Goal: Communication & Community: Answer question/provide support

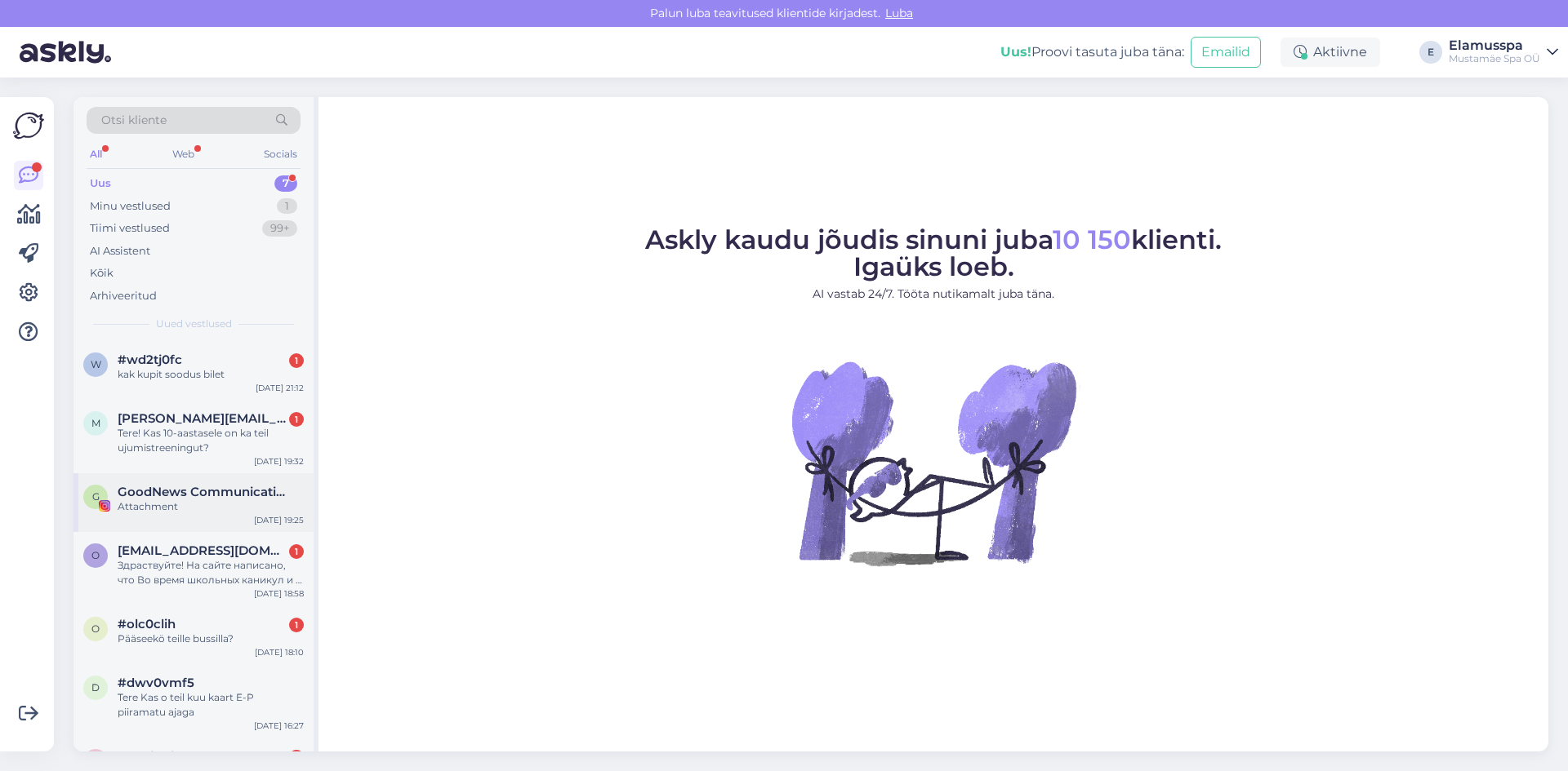
click at [262, 499] on span "GoodNews Communication" at bounding box center [202, 492] width 170 height 15
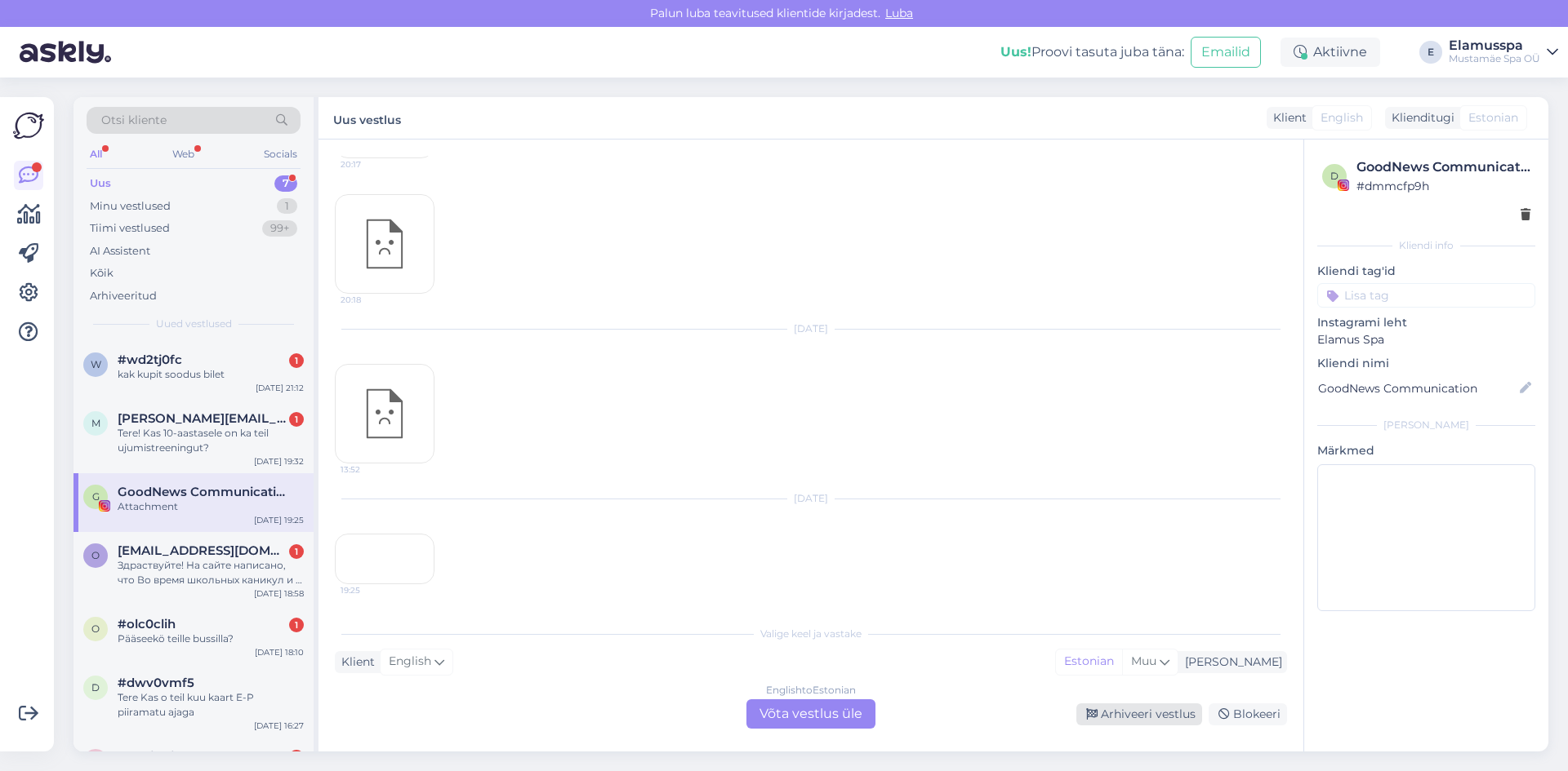
click at [1157, 711] on div "Arhiveeri vestlus" at bounding box center [1139, 715] width 126 height 22
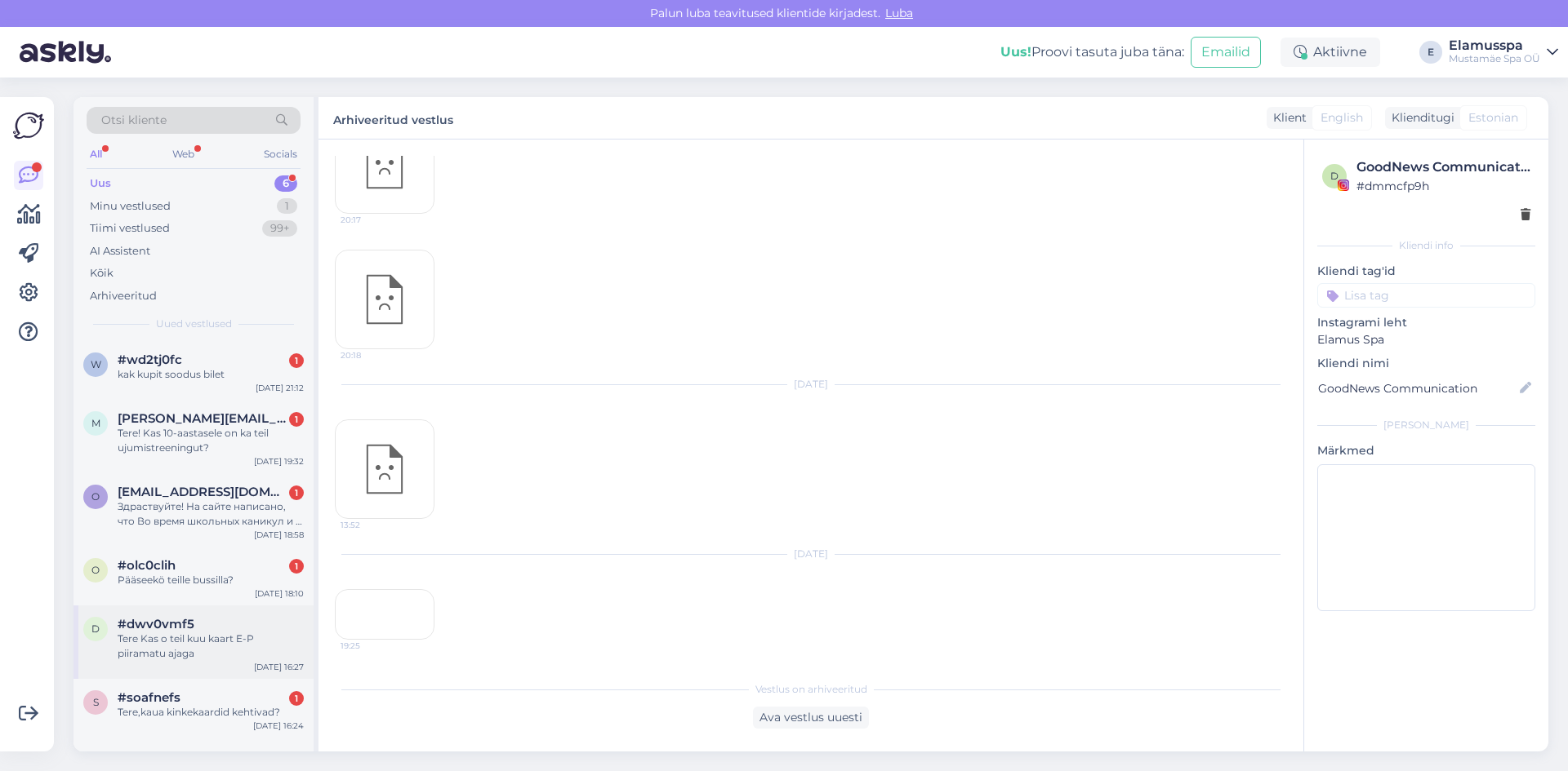
scroll to position [14230, 0]
click at [209, 578] on div "Pääseekö teille bussilla?" at bounding box center [211, 580] width 187 height 15
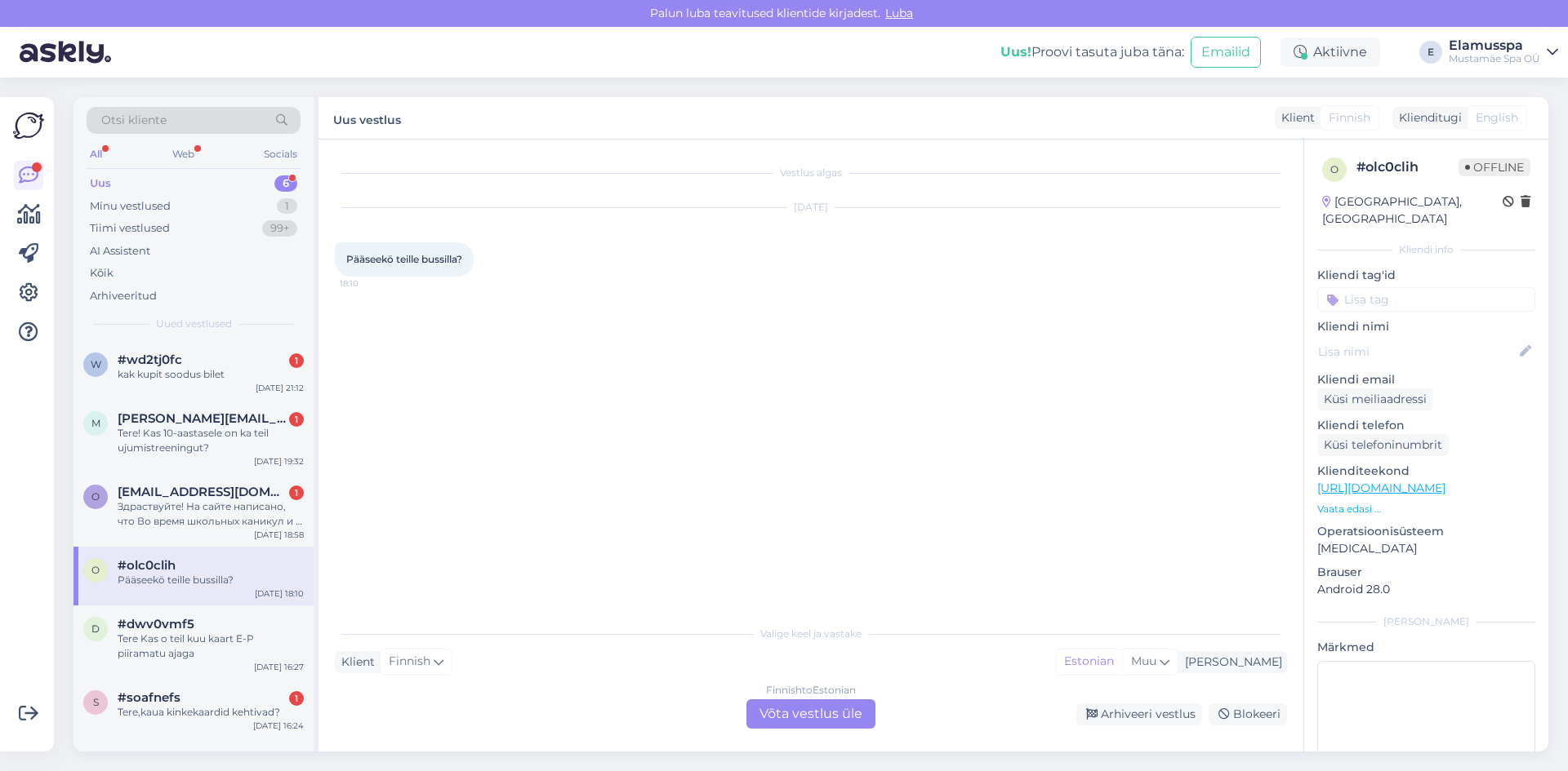
click at [794, 707] on div "Finnish to Estonian Võta vestlus üle" at bounding box center [810, 714] width 129 height 29
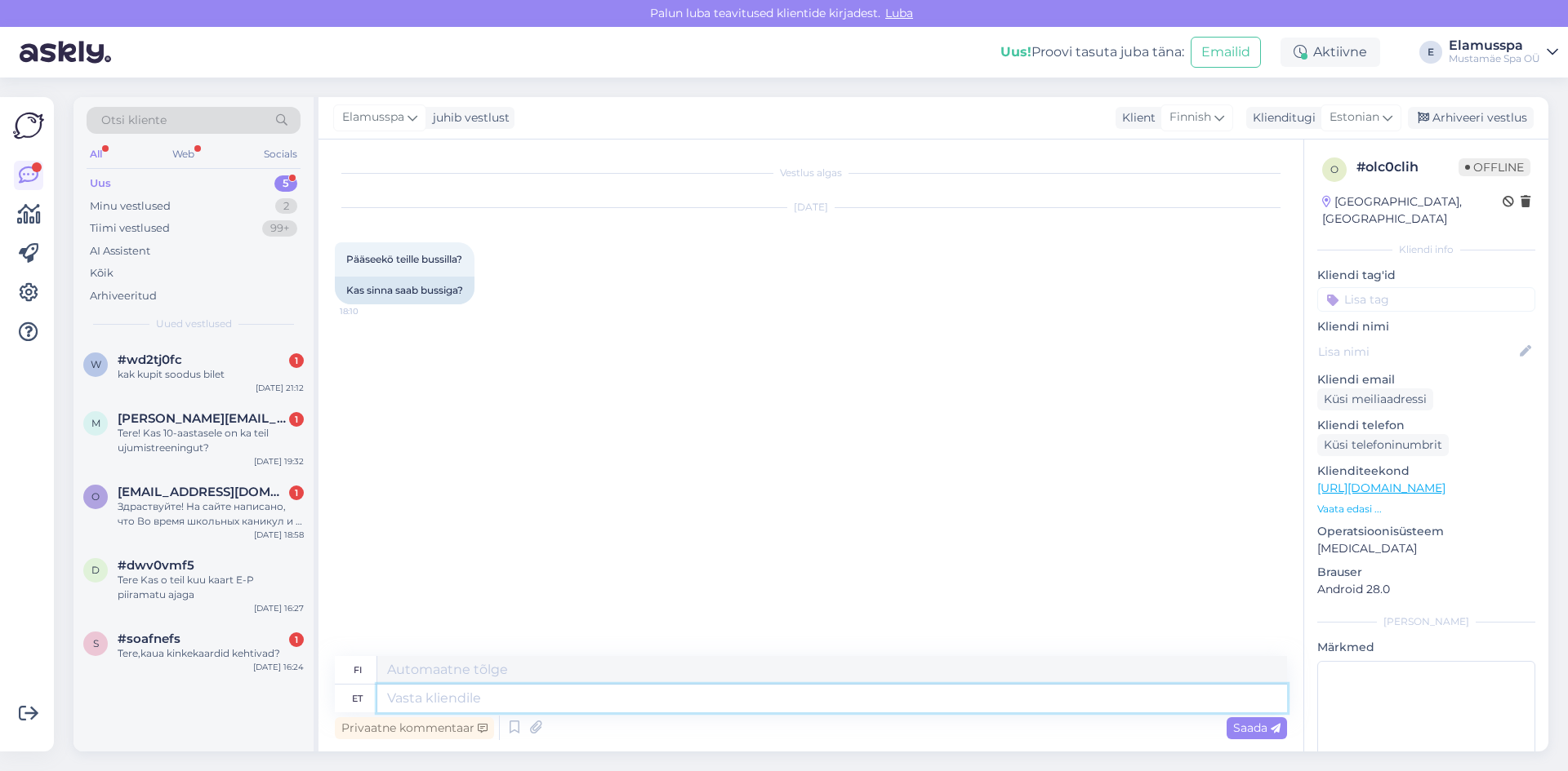
click at [523, 696] on textarea at bounding box center [832, 698] width 910 height 28
type textarea "Tere, jah"
type textarea "Hei,"
type textarea "Tere, jah, sa"
type textarea "Hei, kyllä,"
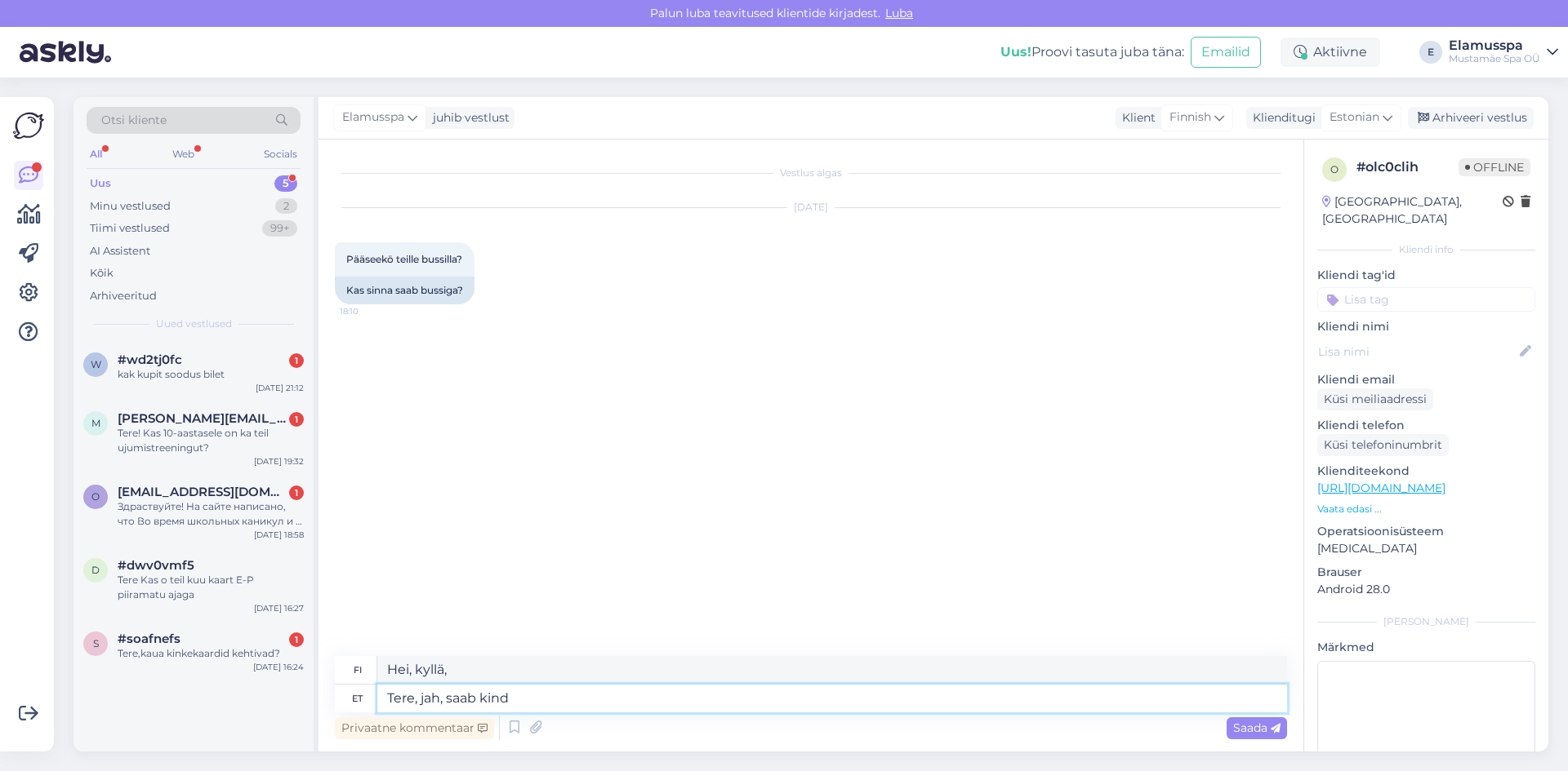
type textarea "Tere, jah, saab kinda"
type textarea "Hei, kyllä ​​voit."
type textarea "Tere, jah, saab kindalsti"
type textarea "Hei, kyllä, ehdottomasti."
type textarea "Tere, jah, saab kindalsti"
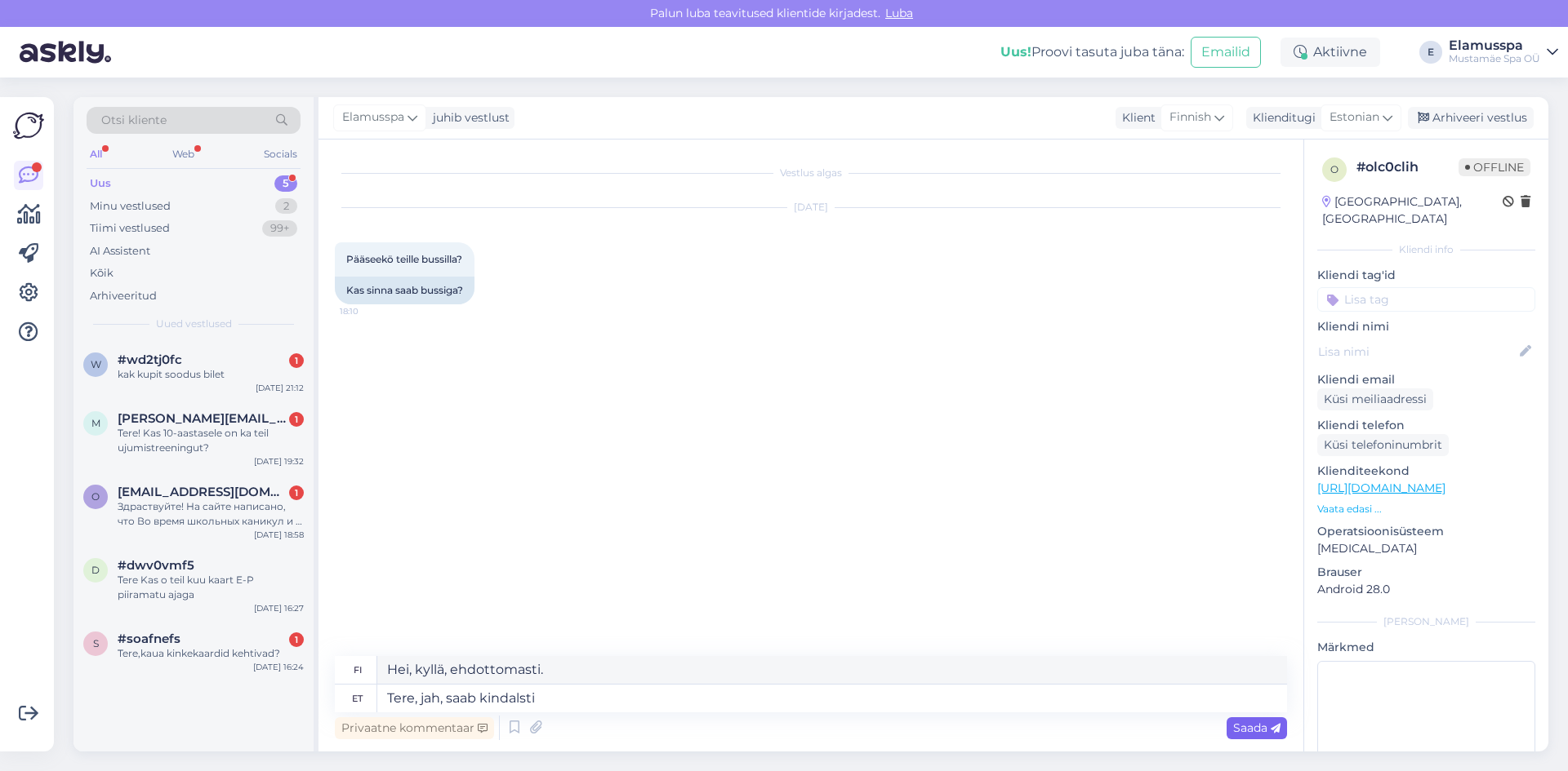
click at [1261, 734] on span "Saada" at bounding box center [1256, 728] width 48 height 15
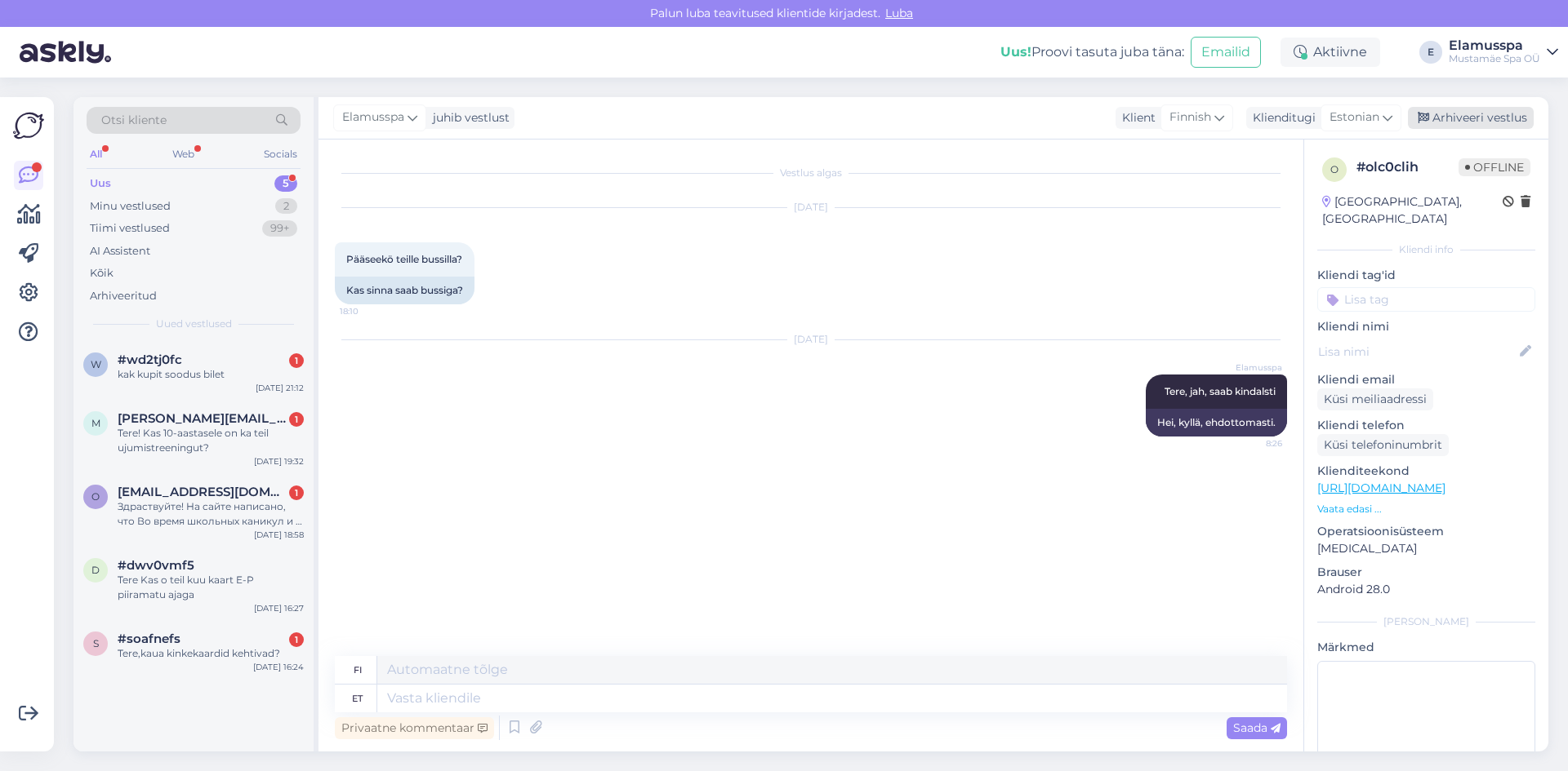
click at [1495, 112] on div "Arhiveeri vestlus" at bounding box center [1471, 118] width 126 height 22
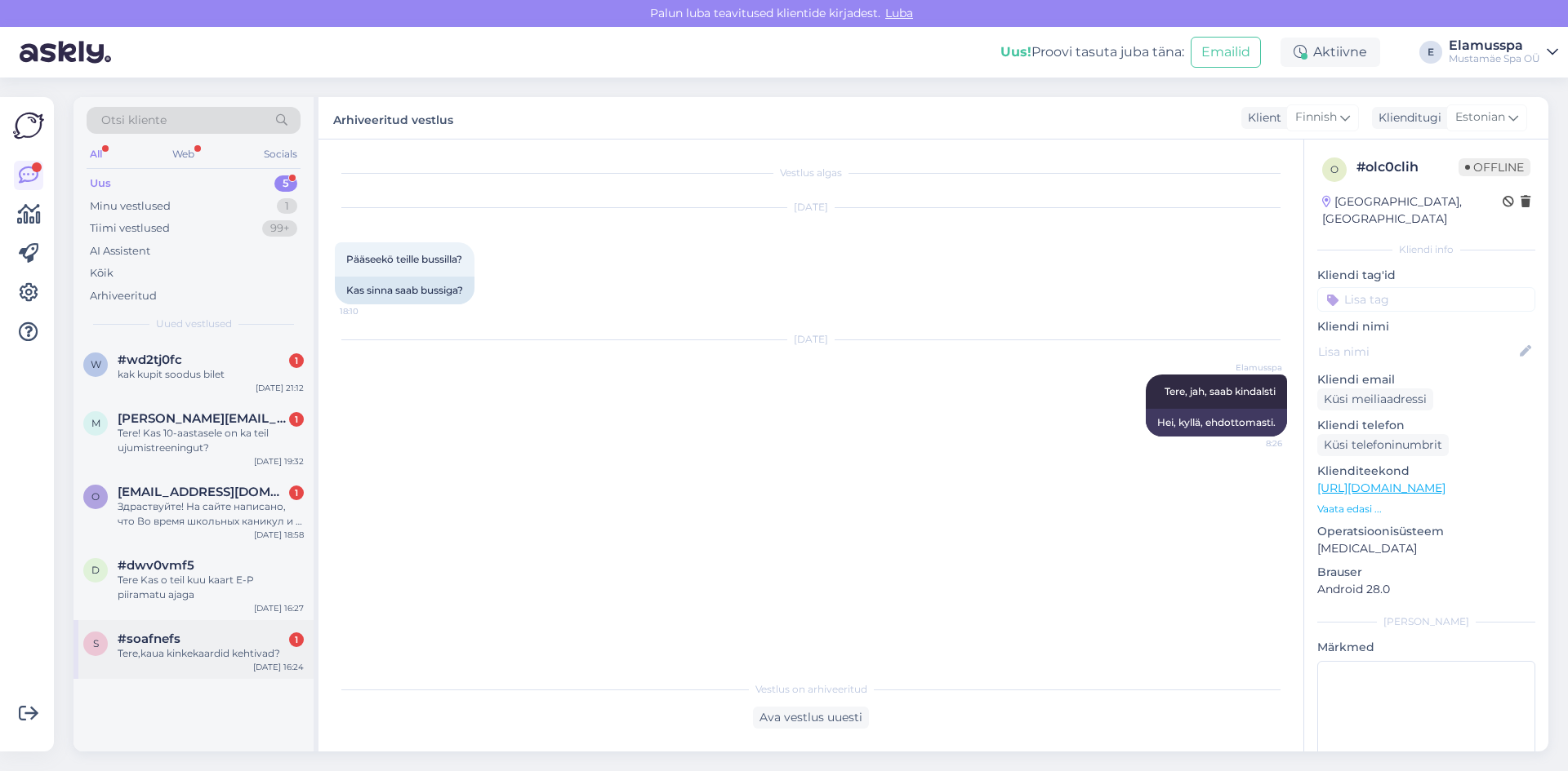
click at [224, 650] on div "Tere,kaua kinkekaardid kehtivad?" at bounding box center [211, 654] width 187 height 15
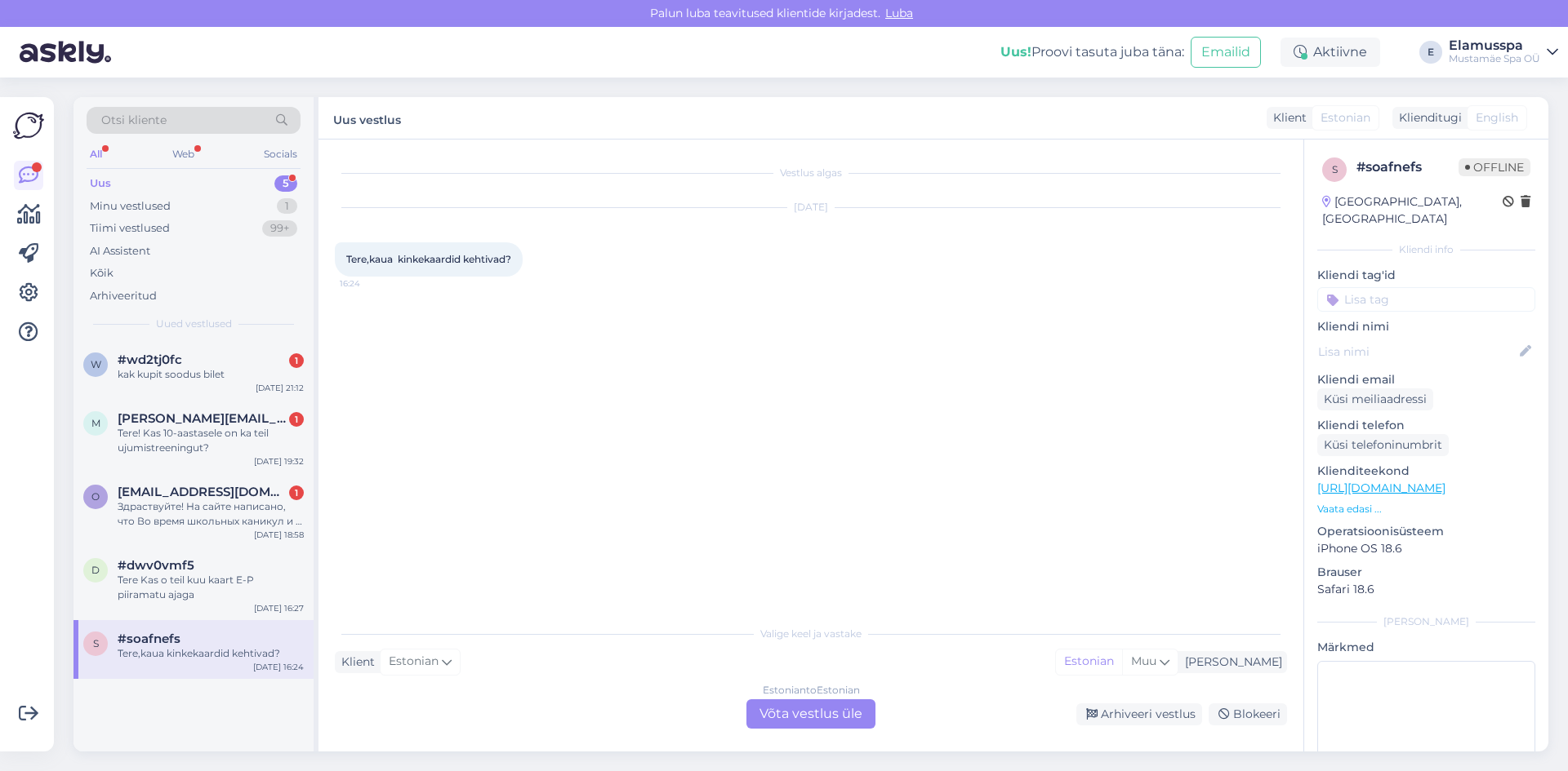
click at [803, 702] on div "Estonian to Estonian Võta vestlus üle" at bounding box center [810, 714] width 129 height 29
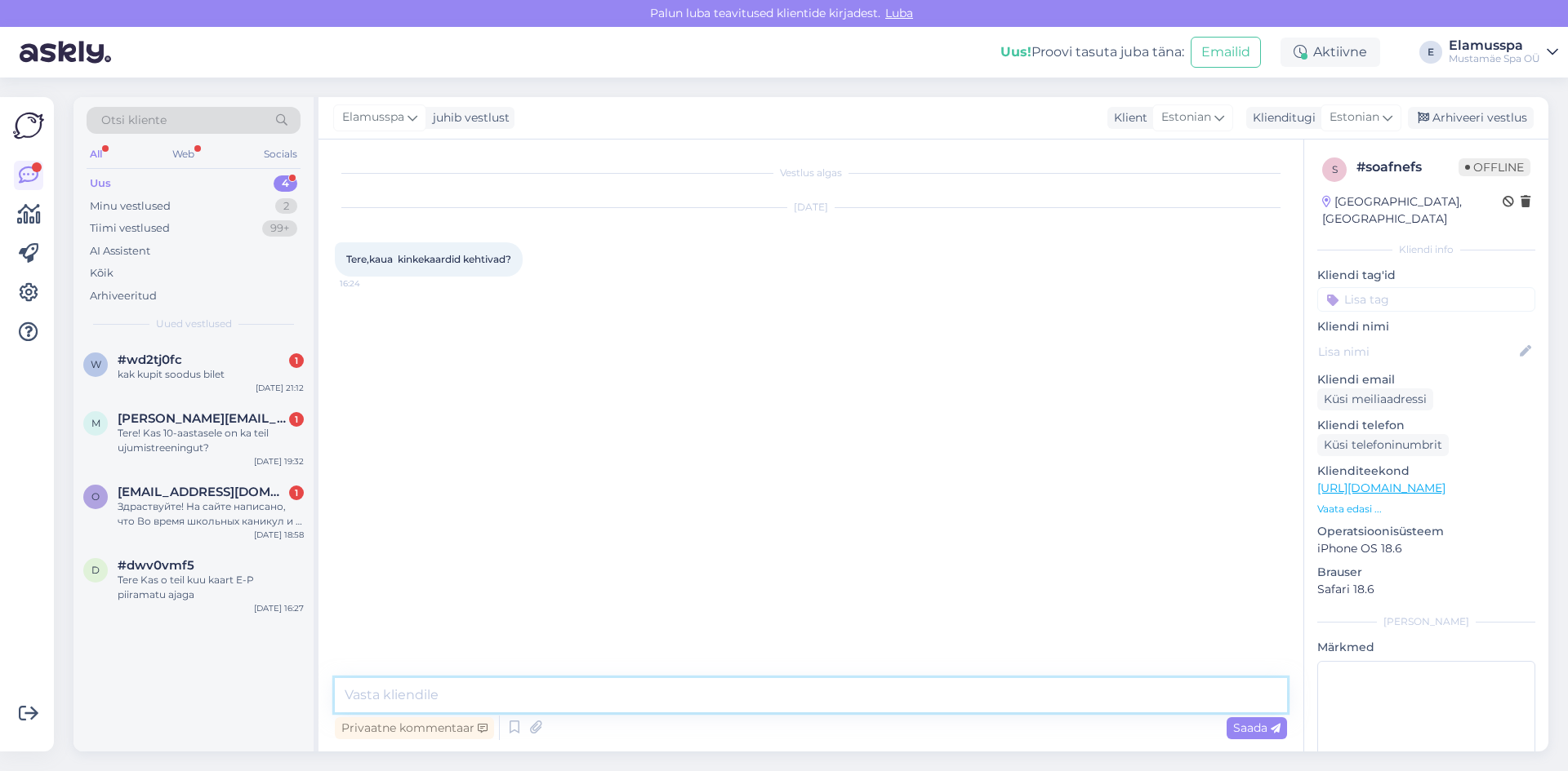
click at [607, 693] on textarea at bounding box center [811, 696] width 952 height 35
type textarea "Tere, meie spaast ostetud kinkekaardid kehtivad 2 aastat"
click at [1254, 724] on span "Saada" at bounding box center [1256, 728] width 48 height 15
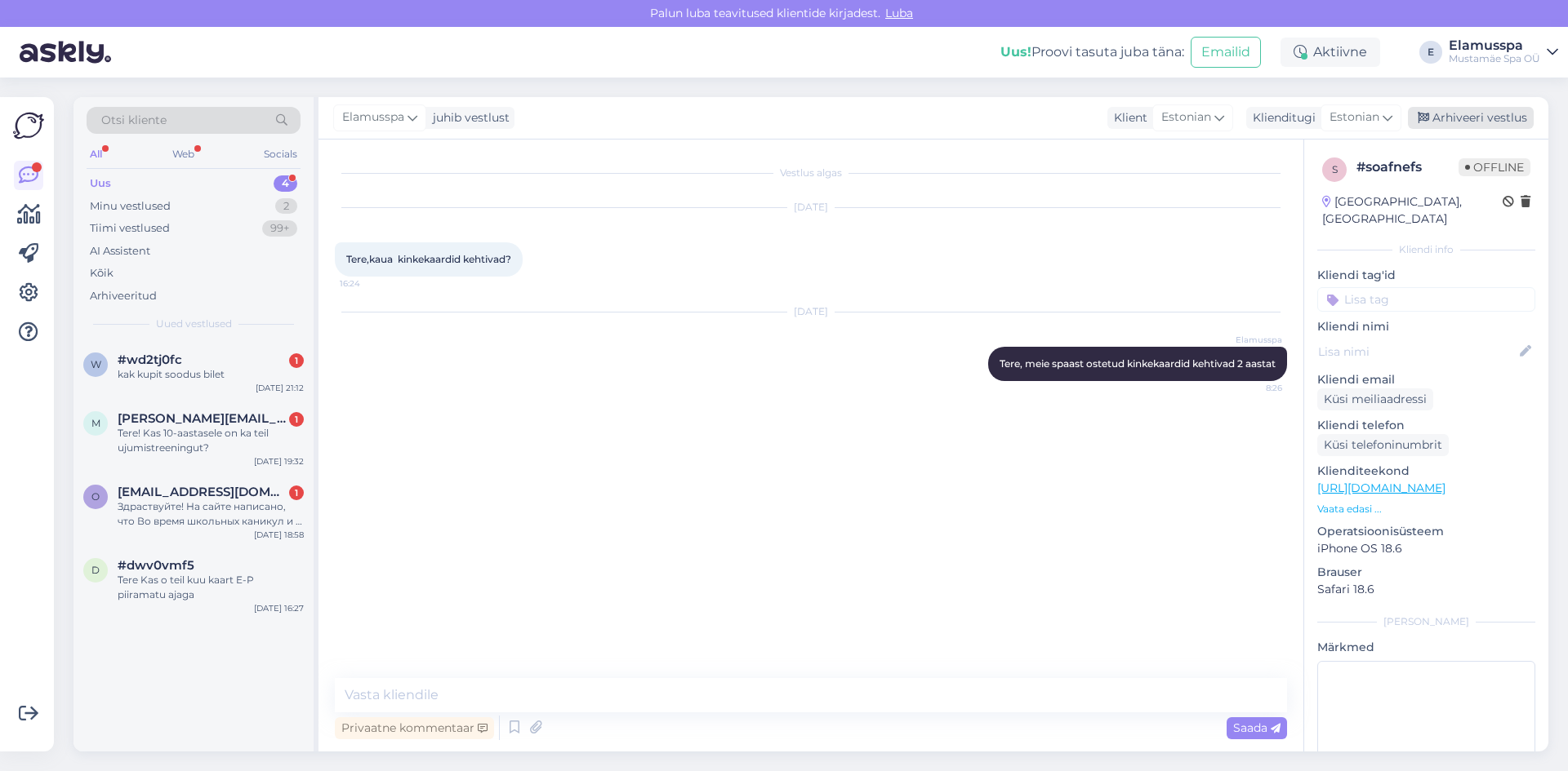
click at [1446, 111] on div "Arhiveeri vestlus" at bounding box center [1471, 118] width 126 height 22
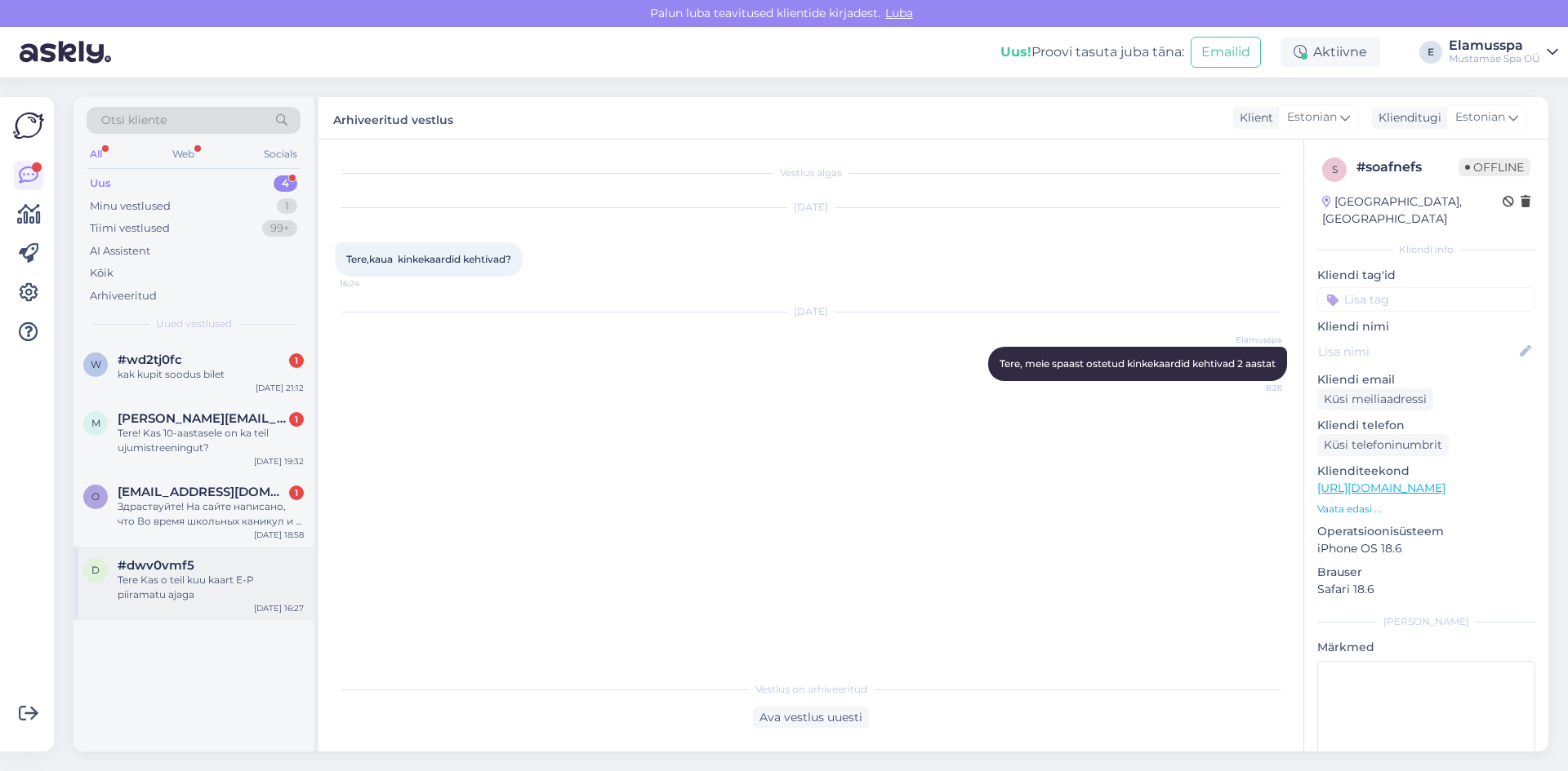
click at [244, 572] on div "#dwv0vmf5" at bounding box center [211, 566] width 187 height 15
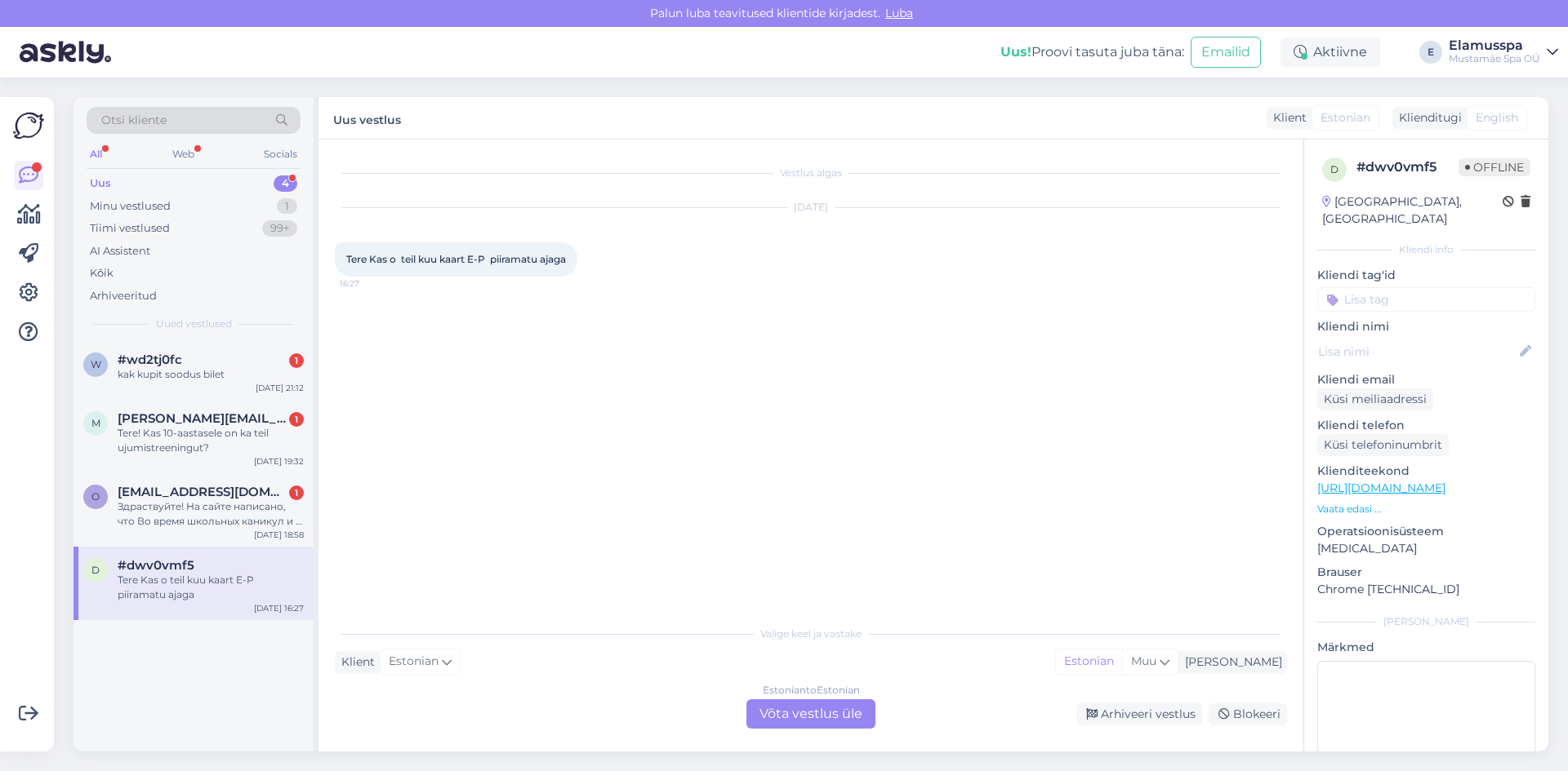
click at [781, 709] on div "Estonian to Estonian Võta vestlus üle" at bounding box center [810, 714] width 129 height 29
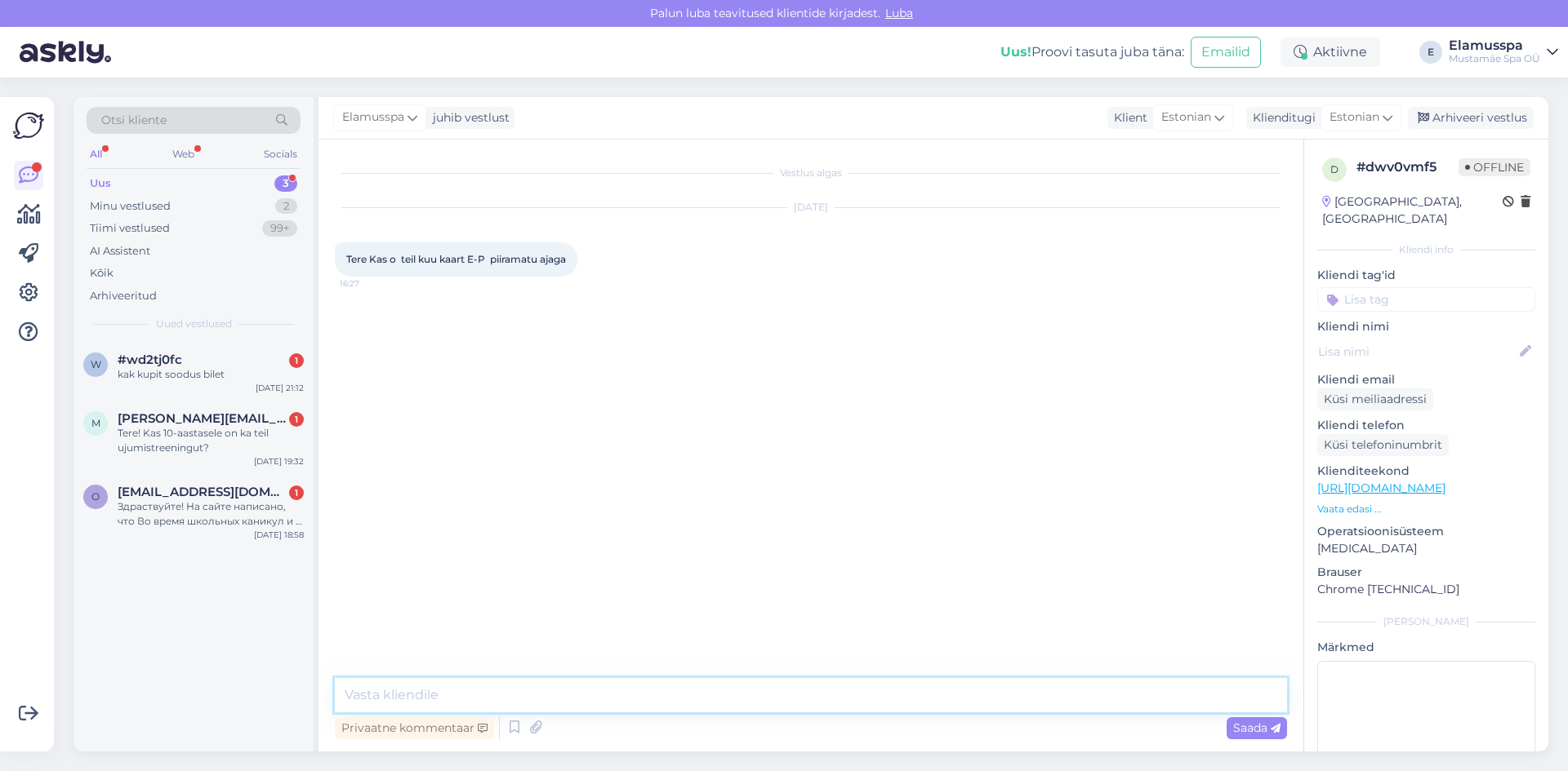
click at [527, 693] on textarea at bounding box center [811, 696] width 952 height 35
type textarea "Tere, ujulasse on olemas."
click at [1242, 736] on div "Saada" at bounding box center [1257, 729] width 60 height 22
click at [1463, 114] on div "Arhiveeri vestlus" at bounding box center [1471, 118] width 126 height 22
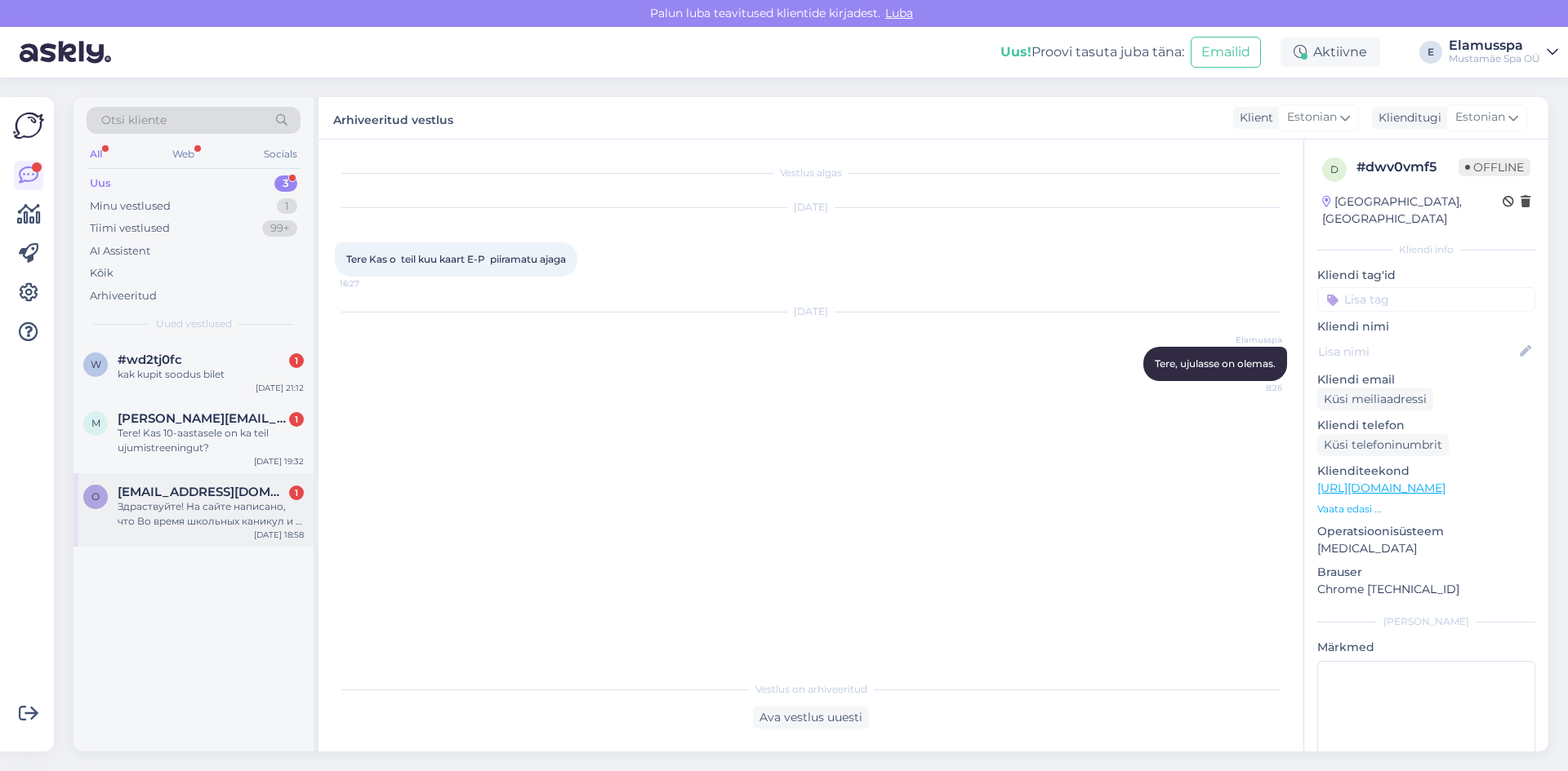
click at [143, 488] on span "[EMAIL_ADDRESS][DOMAIN_NAME]" at bounding box center [202, 492] width 170 height 15
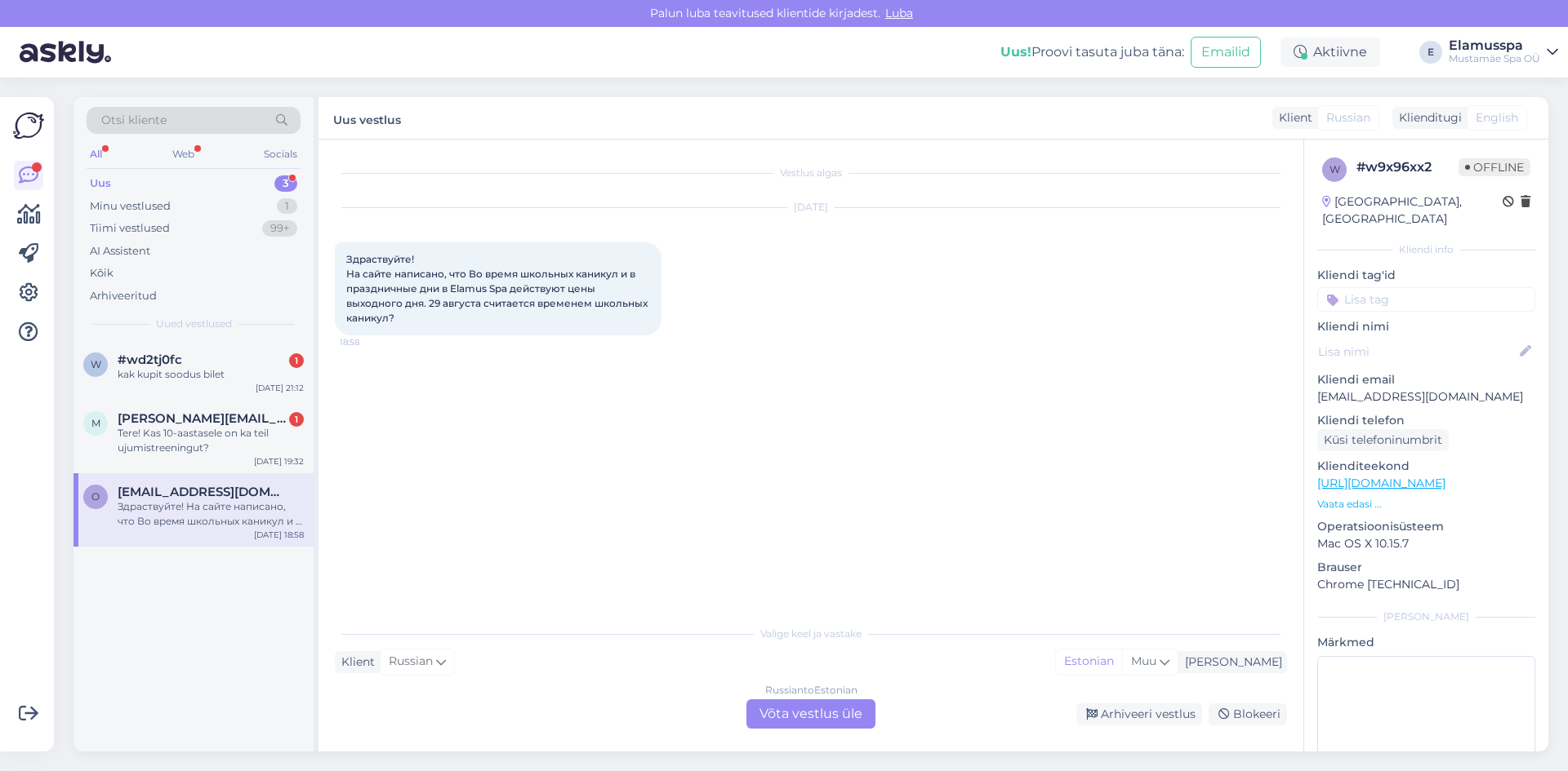
drag, startPoint x: 768, startPoint y: 464, endPoint x: 763, endPoint y: 484, distance: 20.6
click at [768, 464] on div "Vestlus algas [DATE] Здраствуйте! На сайте написано, что Во время школьных кани…" at bounding box center [818, 379] width 967 height 446
click at [208, 384] on div "w #wd2tj0fc 1 kak kupit soodus bilet [DATE] 21:12" at bounding box center [194, 370] width 240 height 59
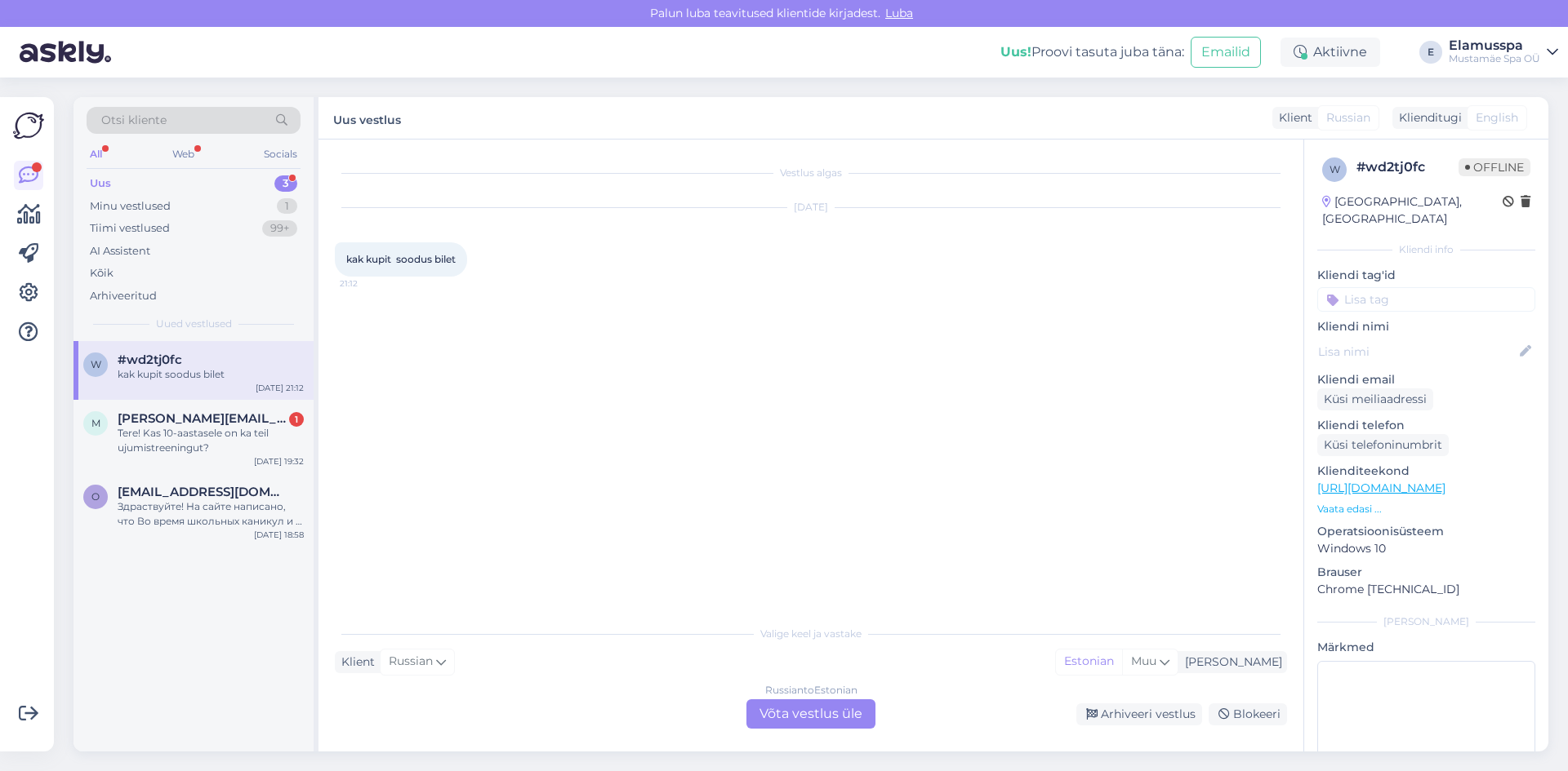
click at [770, 717] on div "Russian to Estonian Võta vestlus üle" at bounding box center [810, 714] width 129 height 29
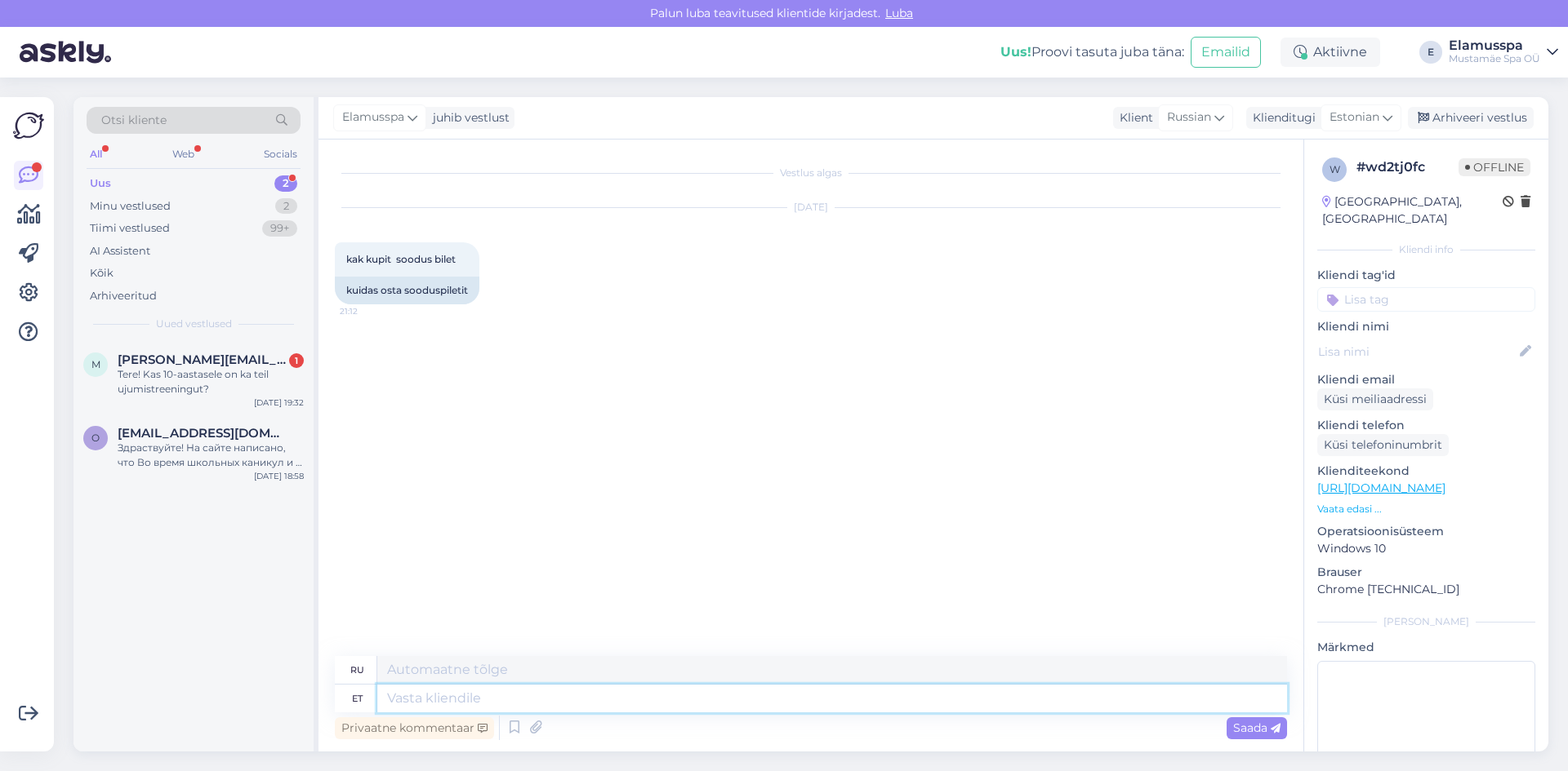
click at [527, 704] on textarea at bounding box center [832, 698] width 910 height 28
type textarea "Tere, te"
type textarea "Привет,"
type textarea "Tere, teil p"
type textarea "Привет, ты"
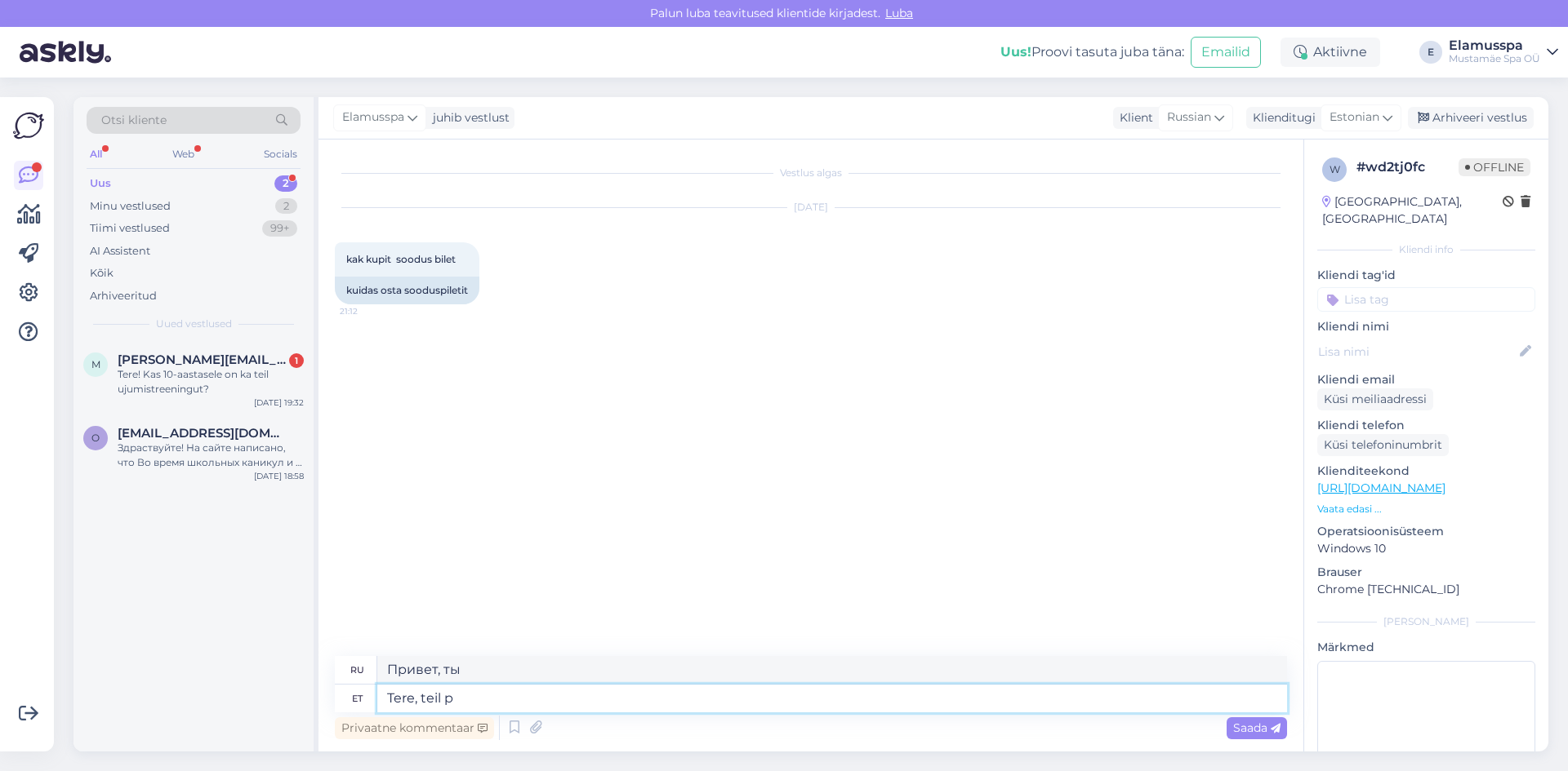
type textarea "Tere, teil pe"
type textarea "Здравствуйте, пожалуйста."
type textarea "Tere, teil peab ole"
type textarea "Привет, ты должен"
type textarea "Tere, teil peab olema s"
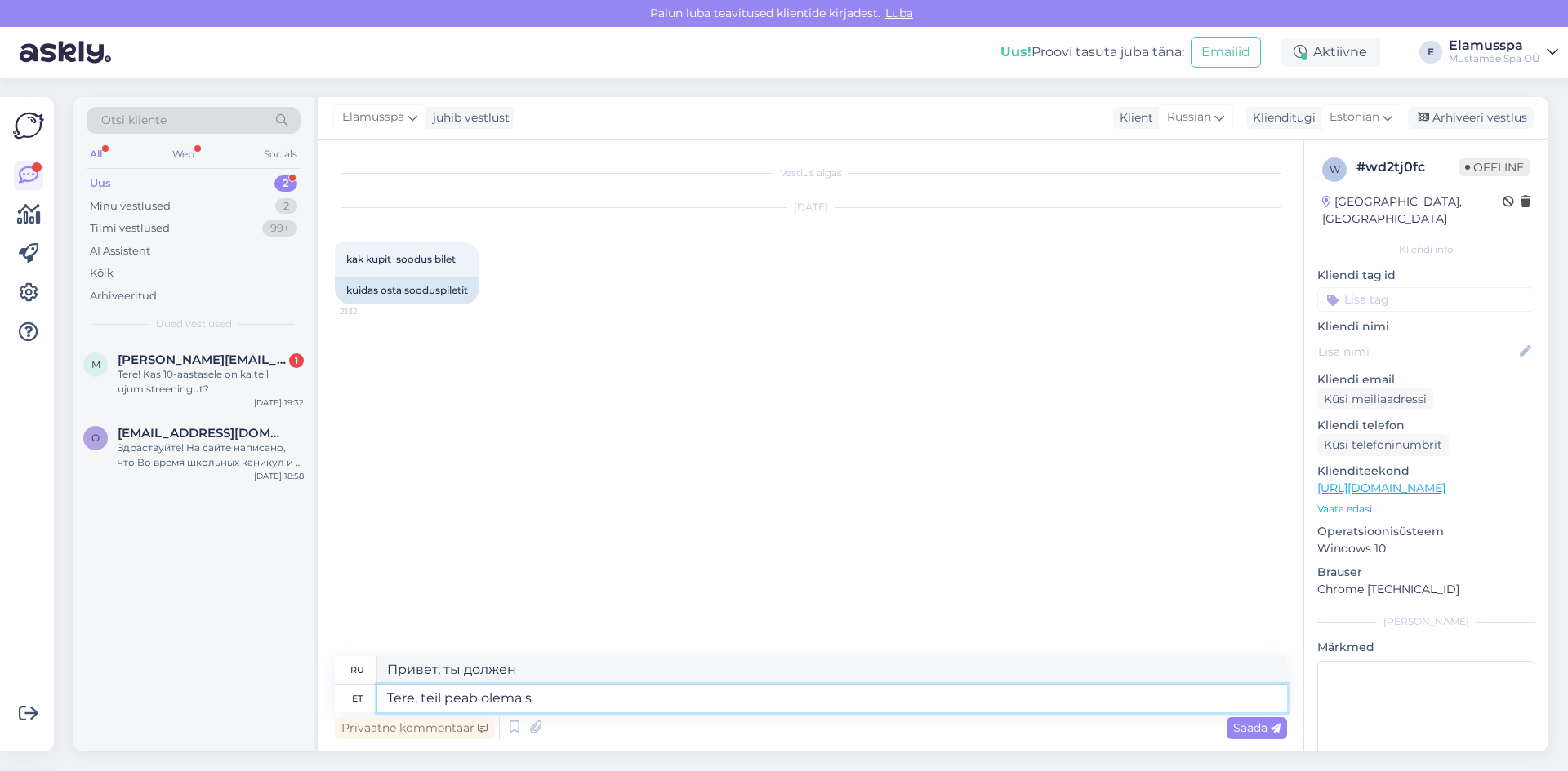
type textarea "Привет, у тебя должно быть есть"
type textarea "Tere, teil peab olema sooduskaart ka"
type textarea "Здравствуйте, у вас должна быть дисконтная карта."
type textarea "Tere, teil peab olema sooduskaart ka."
type textarea "Здравствуйте, у вас тоже должна быть дисконтная карта."
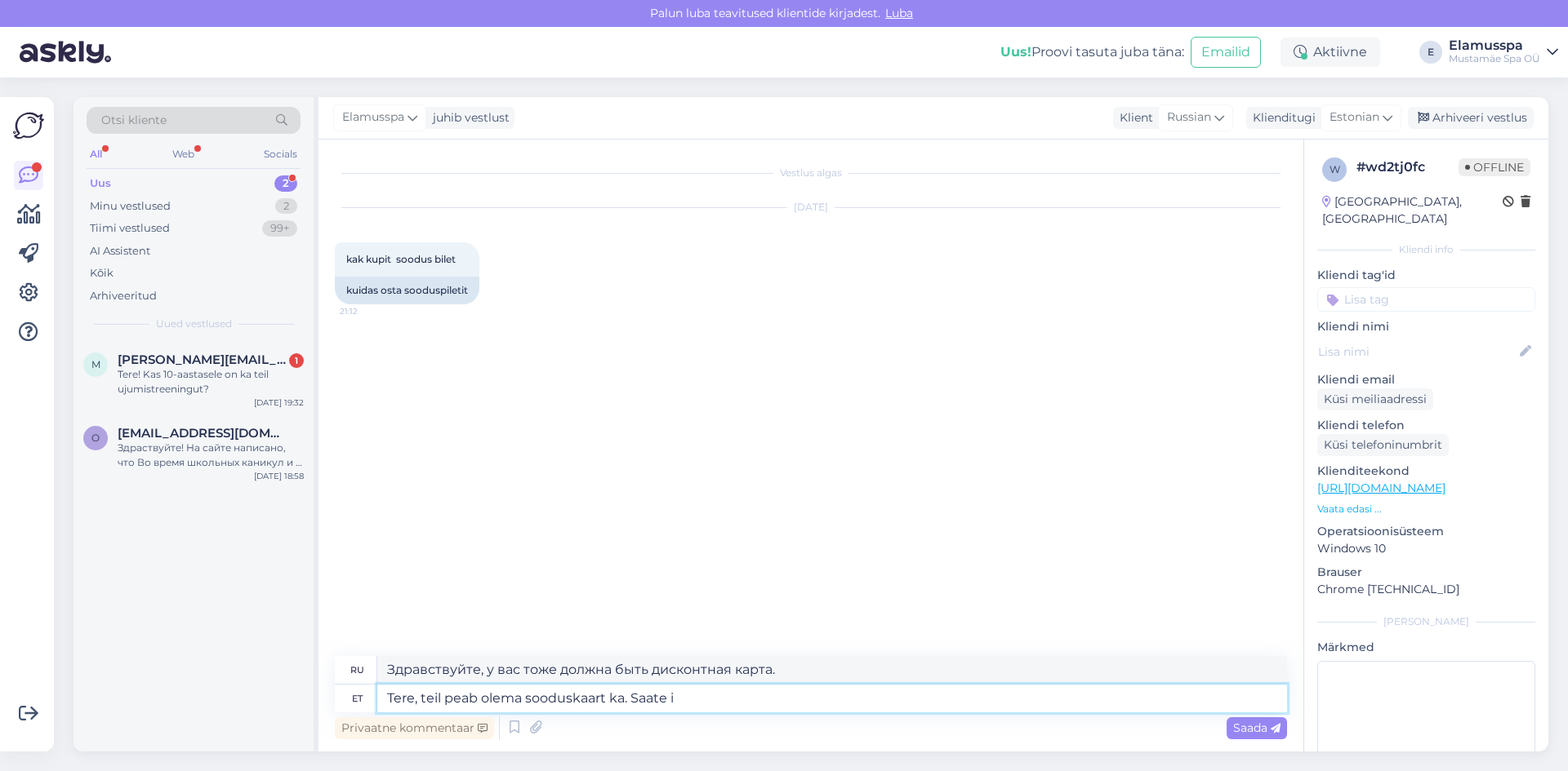
type textarea "Tere, teil peab olema sooduskaart ka. Saate in"
type textarea "Здравствуйте, у вас тоже должна быть дисконтная карта. Вы можете"
type textarea "Tere, teil peab olema sooduskaart ka. Saate infot le"
type textarea "Здравствуйте, у вас тоже должна быть дисконтная карта. Вы получите информацию."
type textarea "Tere, teil peab olema sooduskaart ka. Saate infot [PERSON_NAME]"
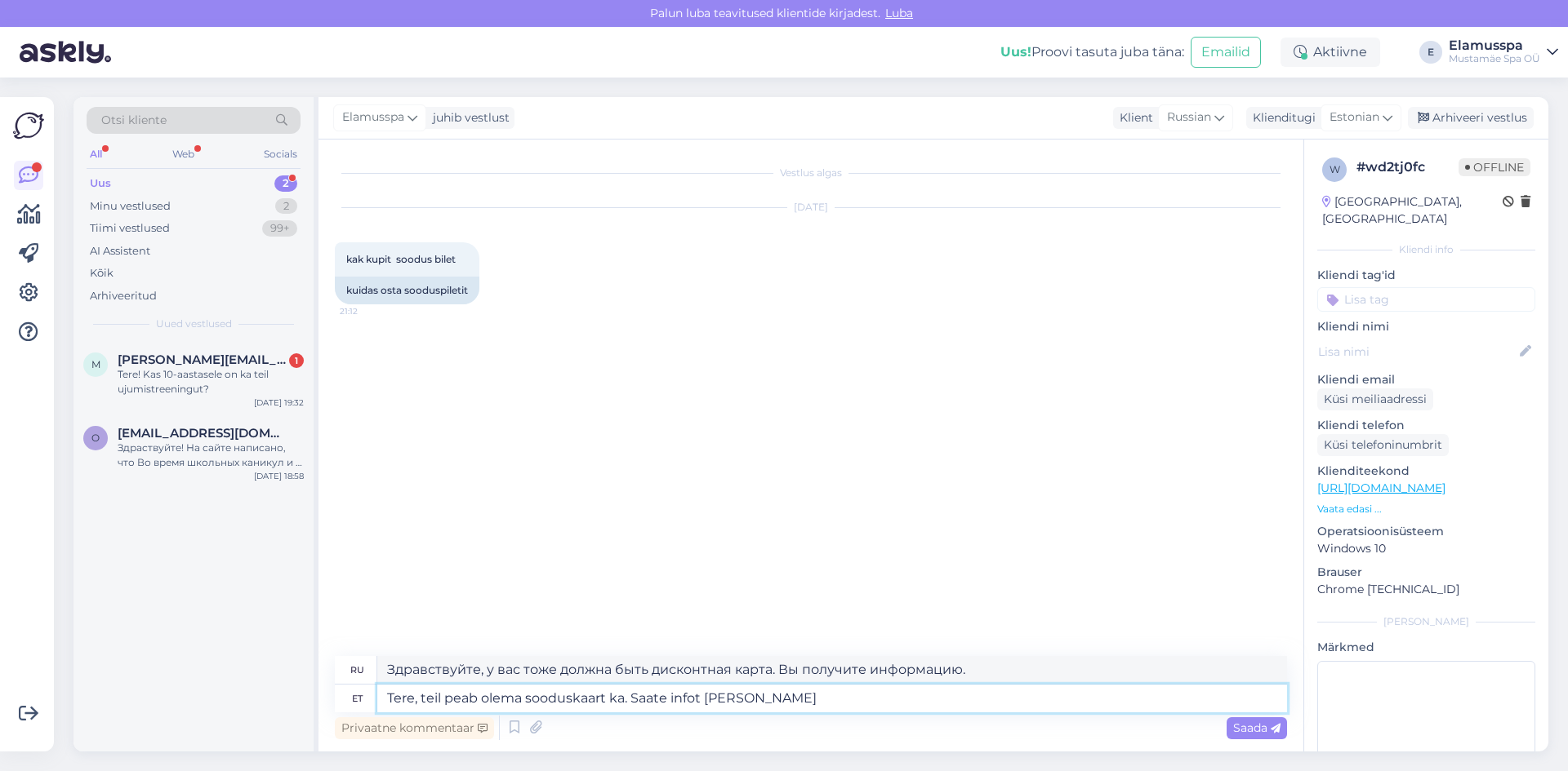
type textarea "Здравствуйте, у вас тоже должна быть дисконтная карта. Информацию можно найти з…"
type textarea "Tere, teil peab olema sooduskaart ka. Saate infot leida meie"
type textarea "Здравствуйте, у вас тоже должна быть дисконтная карта. Информацию можно найти н…"
type textarea "Tere, teil peab olema sooduskaart ka. Saate infot leida meie veebilehel"
type textarea "Здравствуйте, у вас тоже должна быть дисконтная карта. Информацию о ней вы може…"
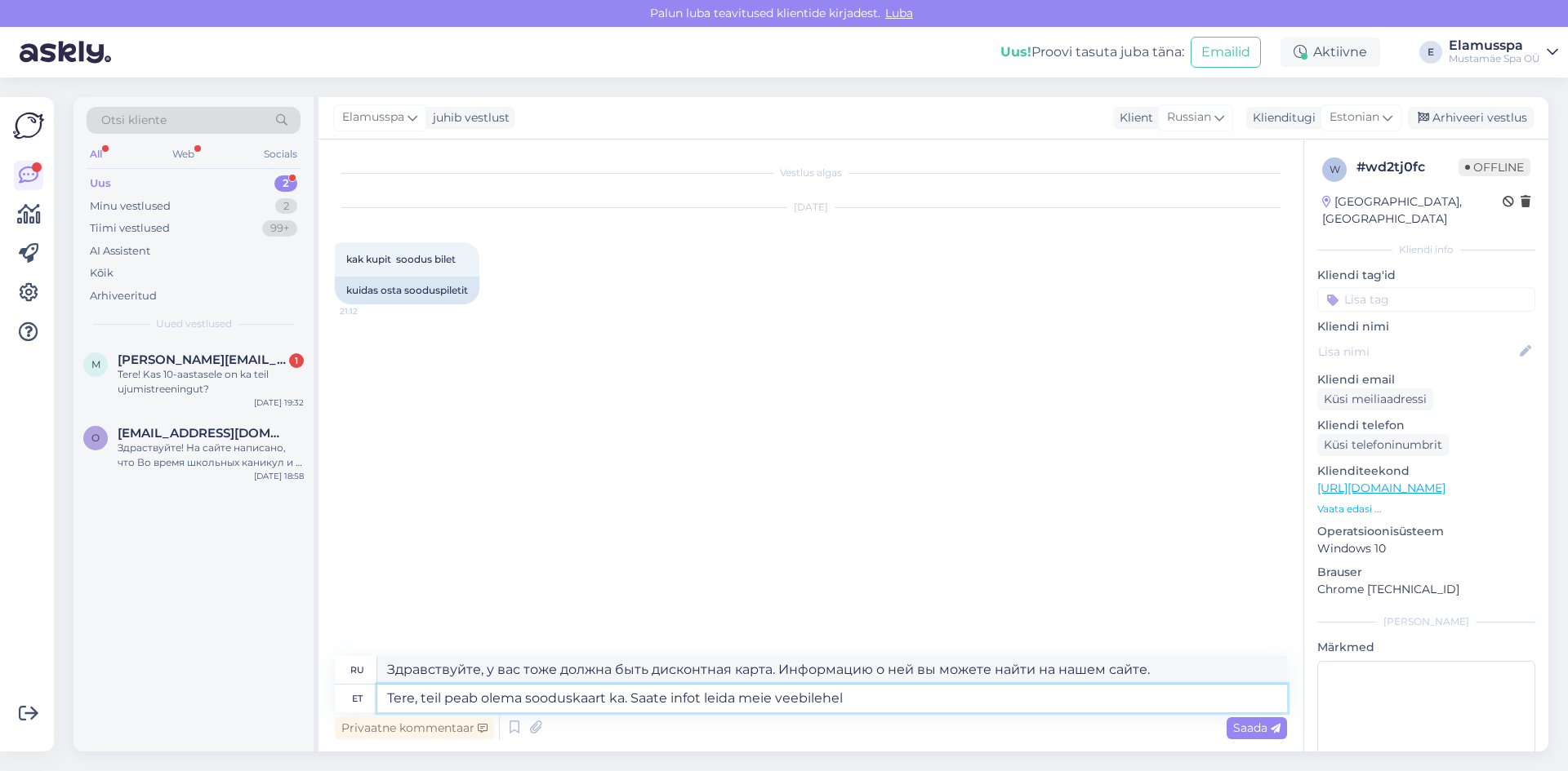
type textarea "Tere, teil peab olema sooduskaart ka. Saate infot leida meie veebilehel"
click at [910, 698] on textarea "Tere, teil peab olema sooduskaart ka. Saate infot leida meie veebilehel" at bounding box center [832, 698] width 910 height 28
drag, startPoint x: 1245, startPoint y: 724, endPoint x: 1254, endPoint y: 695, distance: 30.4
click at [1246, 724] on span "Saada" at bounding box center [1256, 728] width 48 height 15
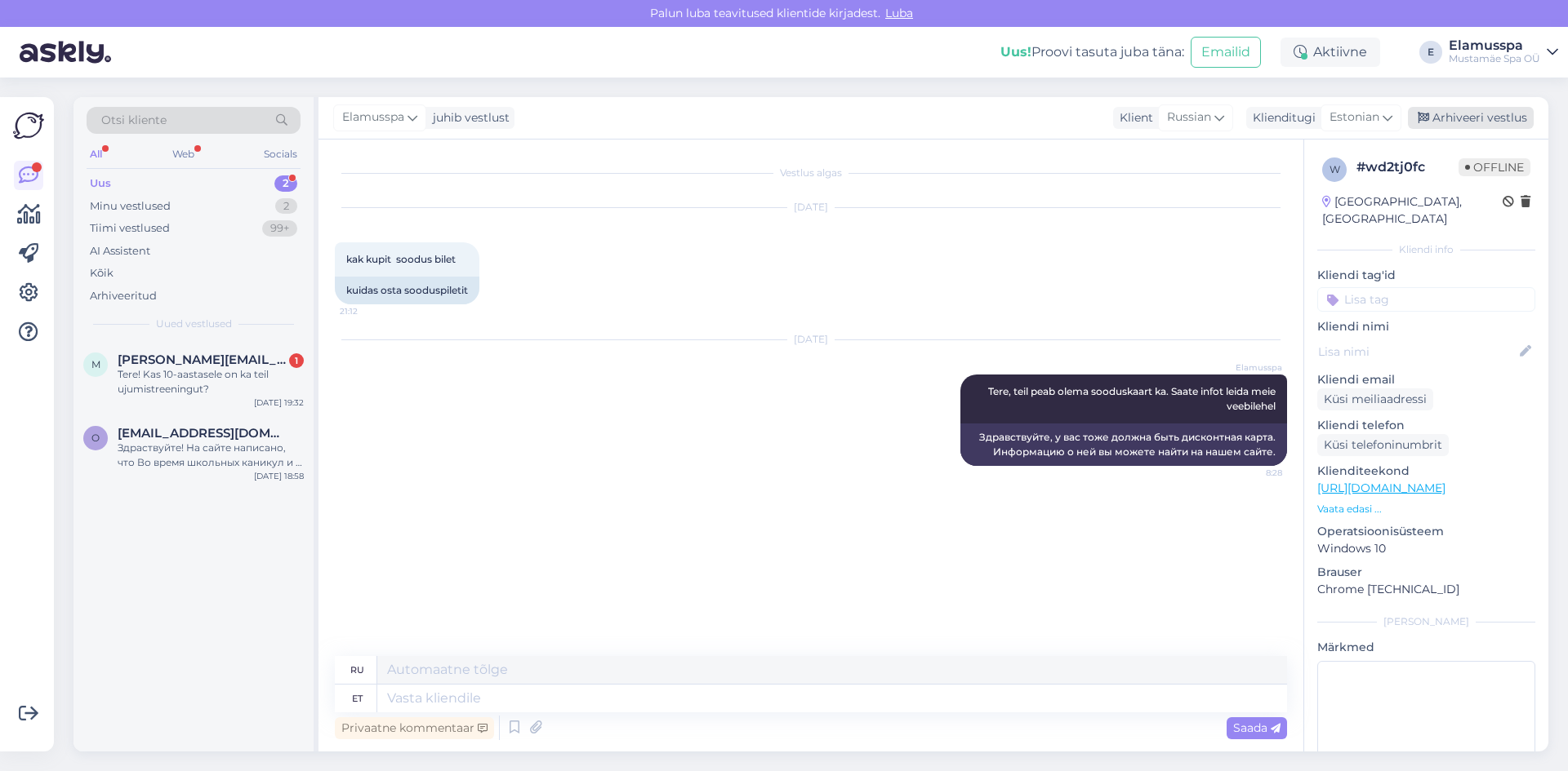
click at [1463, 118] on div "Arhiveeri vestlus" at bounding box center [1471, 118] width 126 height 22
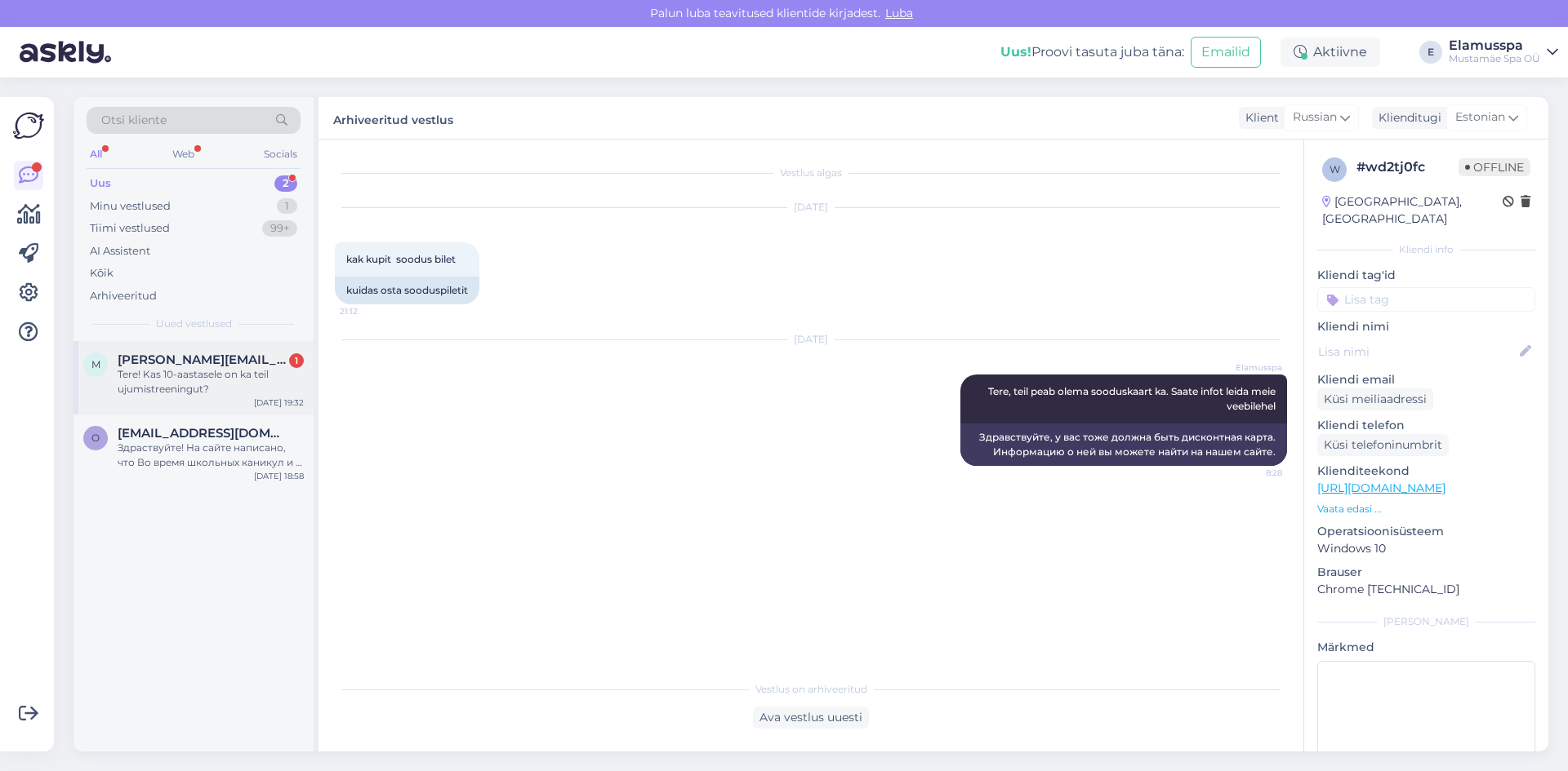
click at [163, 376] on div "Tere! Kas 10-aastasele on ka teil ujumistreeningut?" at bounding box center [211, 382] width 187 height 29
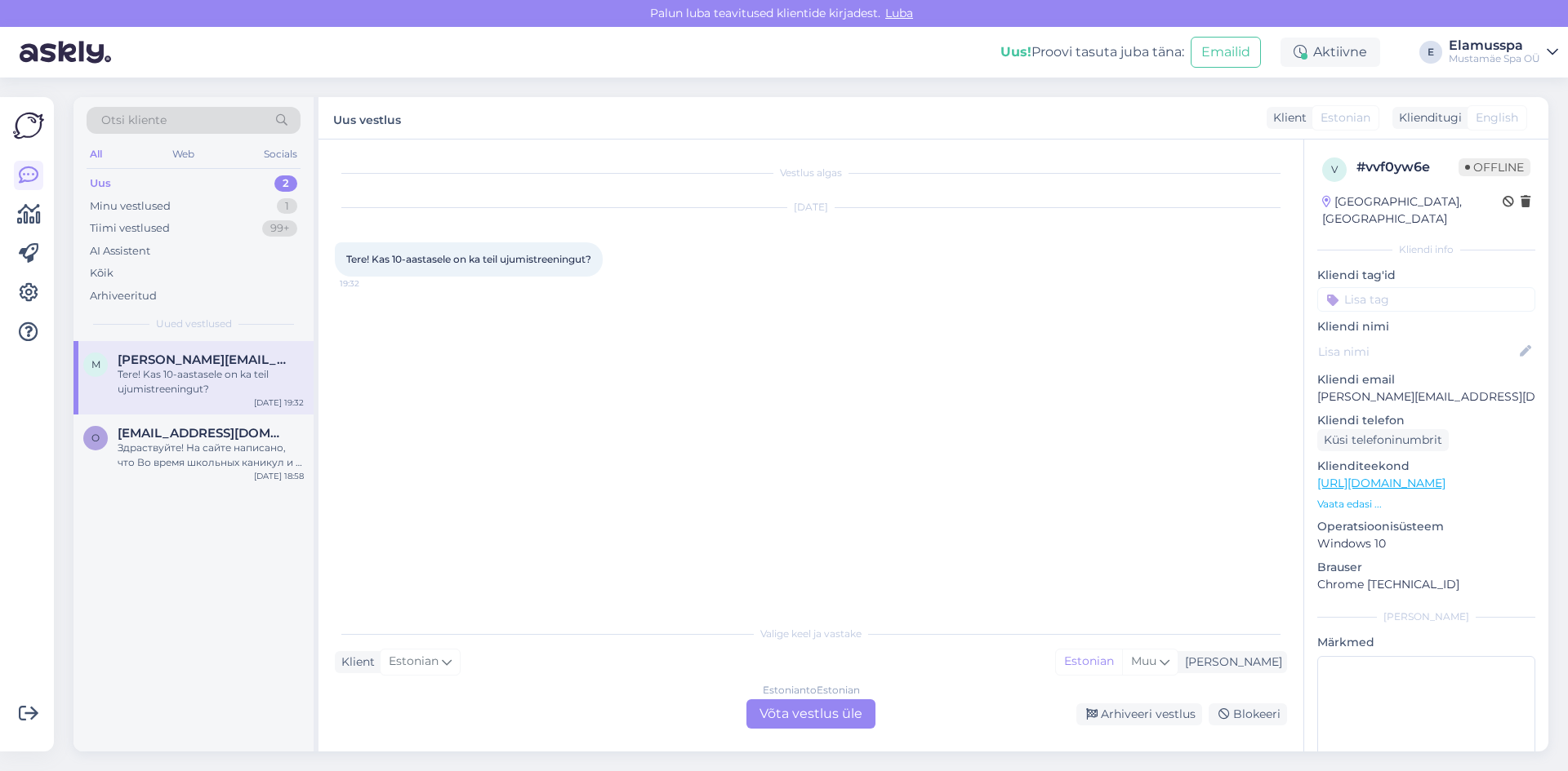
click at [784, 724] on div "Estonian to Estonian Võta vestlus üle" at bounding box center [810, 714] width 129 height 29
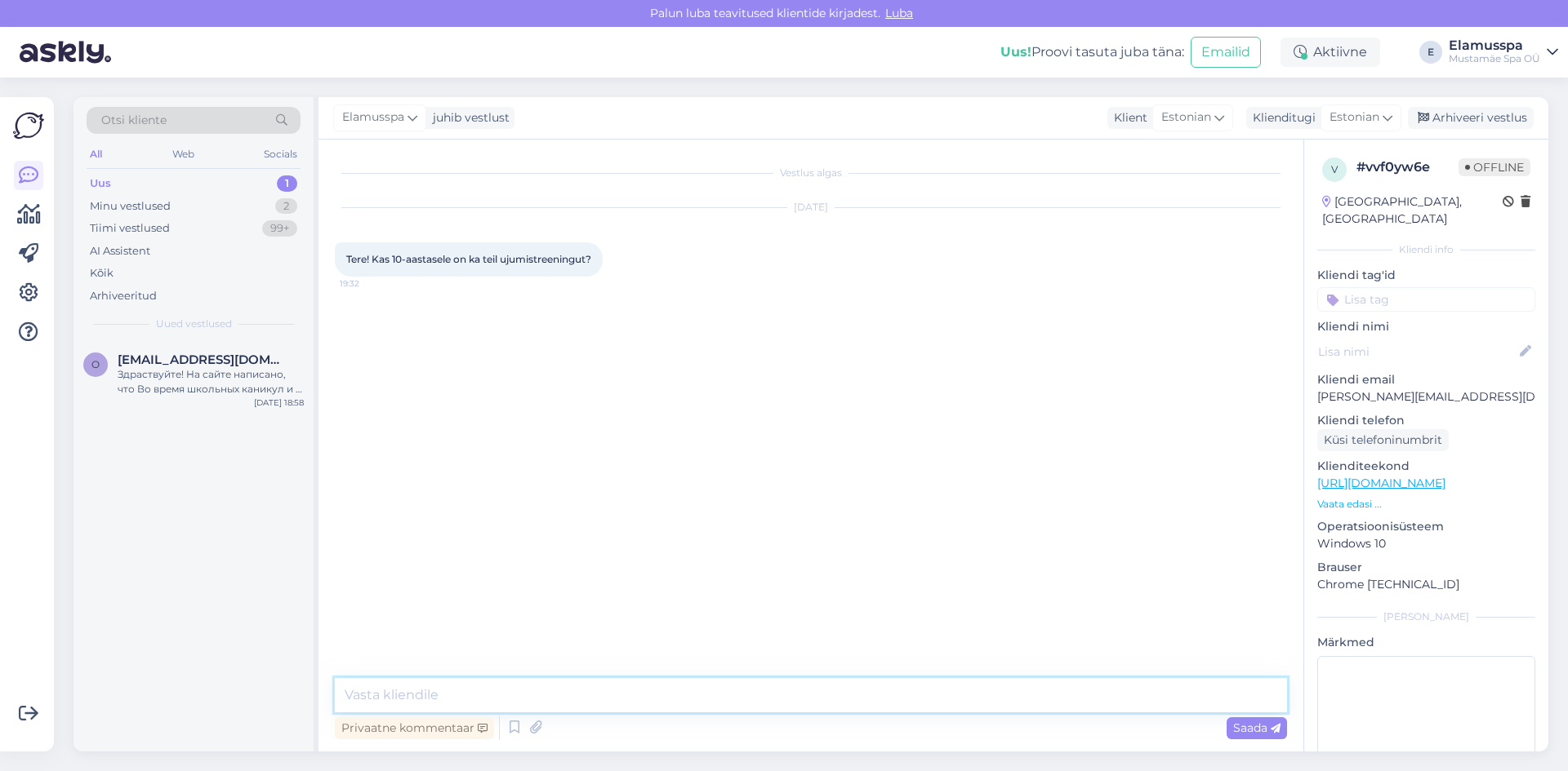
click at [574, 707] on textarea at bounding box center [811, 696] width 952 height 35
type textarea "Tere, meil käivad siin klubid Bars, Garant, [GEOGRAPHIC_DATA] ja Nord"
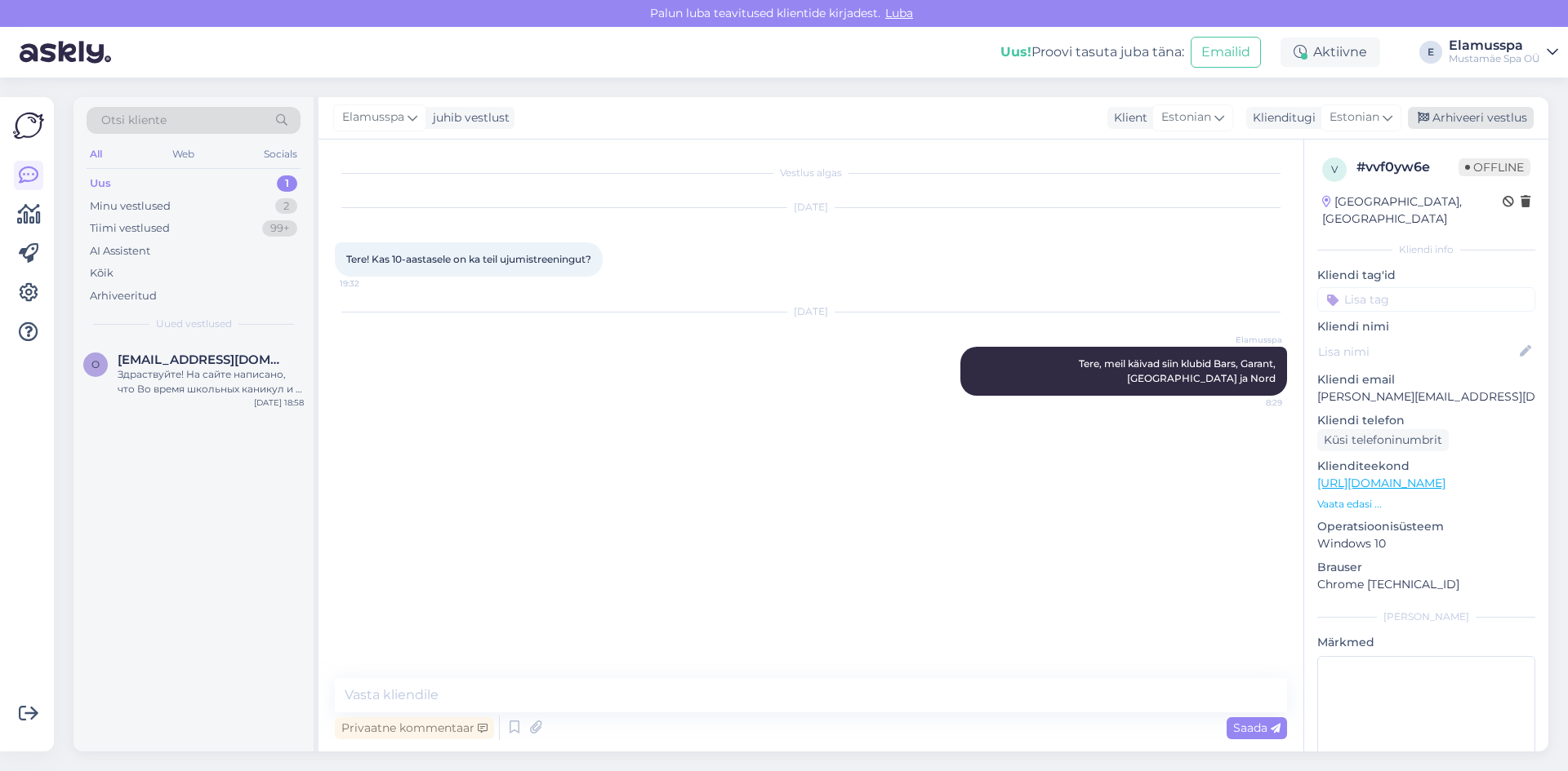
click at [1444, 112] on div "Arhiveeri vestlus" at bounding box center [1471, 118] width 126 height 22
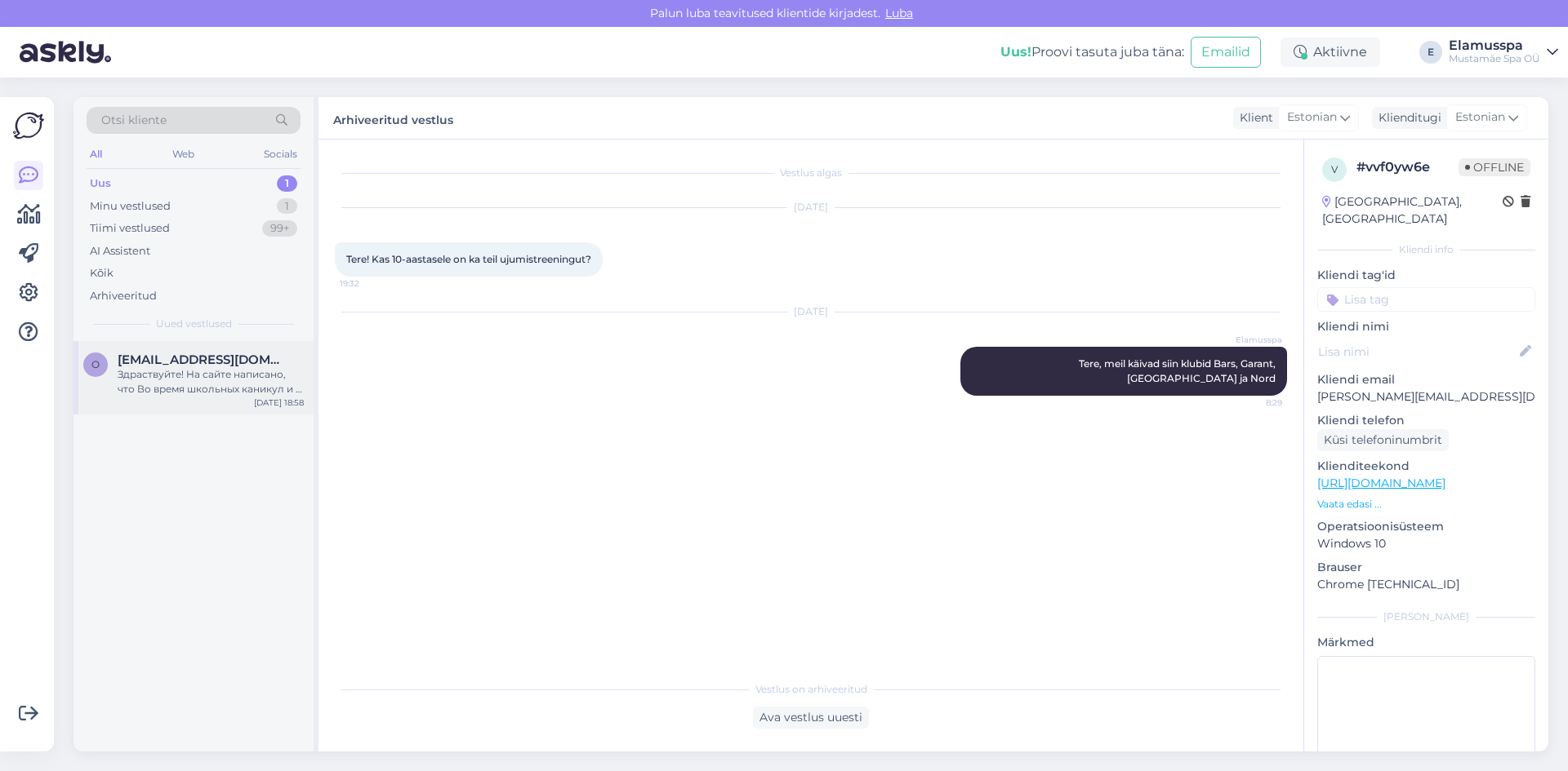
click at [172, 361] on span "[EMAIL_ADDRESS][DOMAIN_NAME]" at bounding box center [202, 359] width 170 height 15
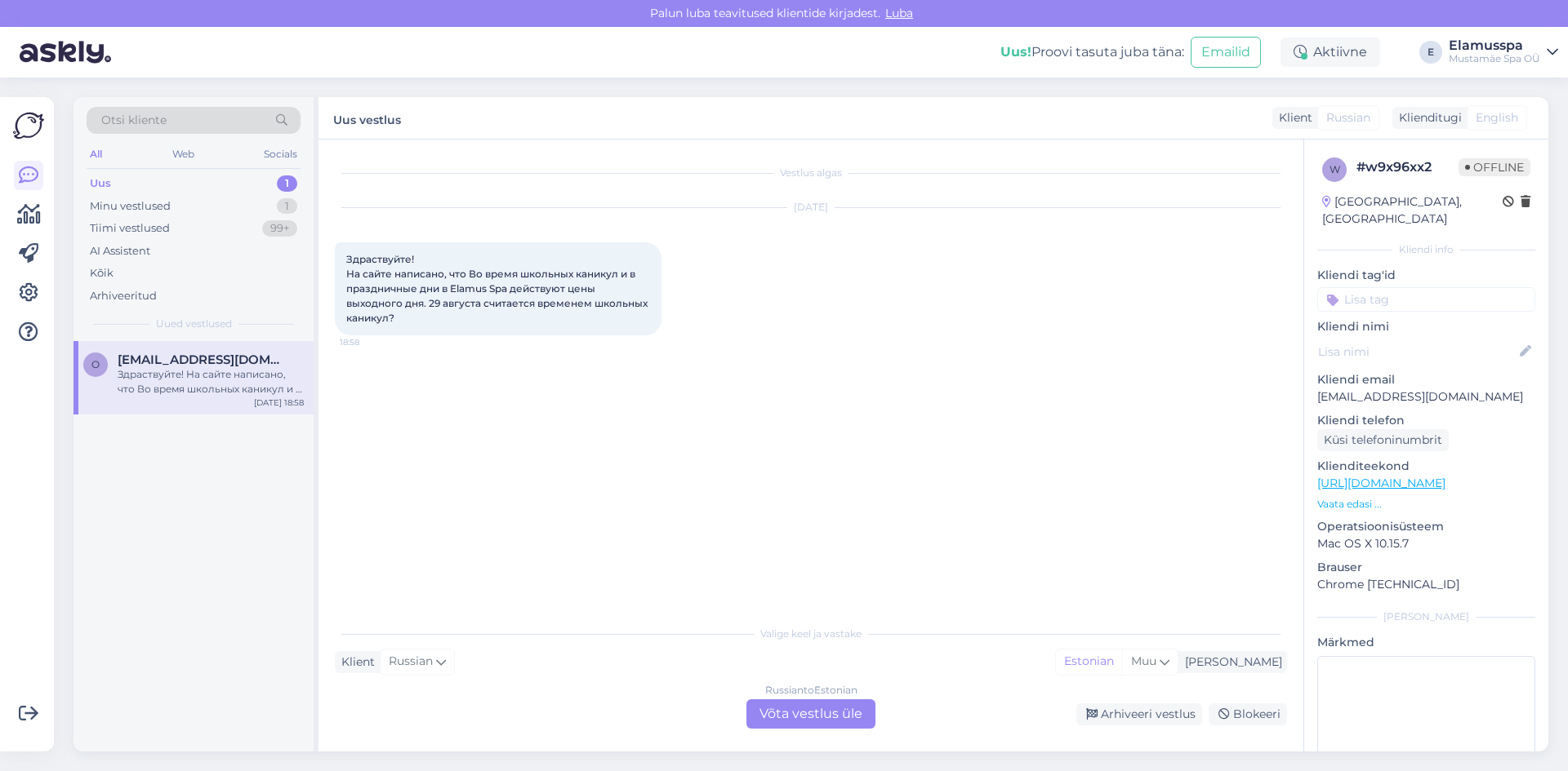
click at [833, 717] on div "Russian to Estonian Võta vestlus üle" at bounding box center [810, 714] width 129 height 29
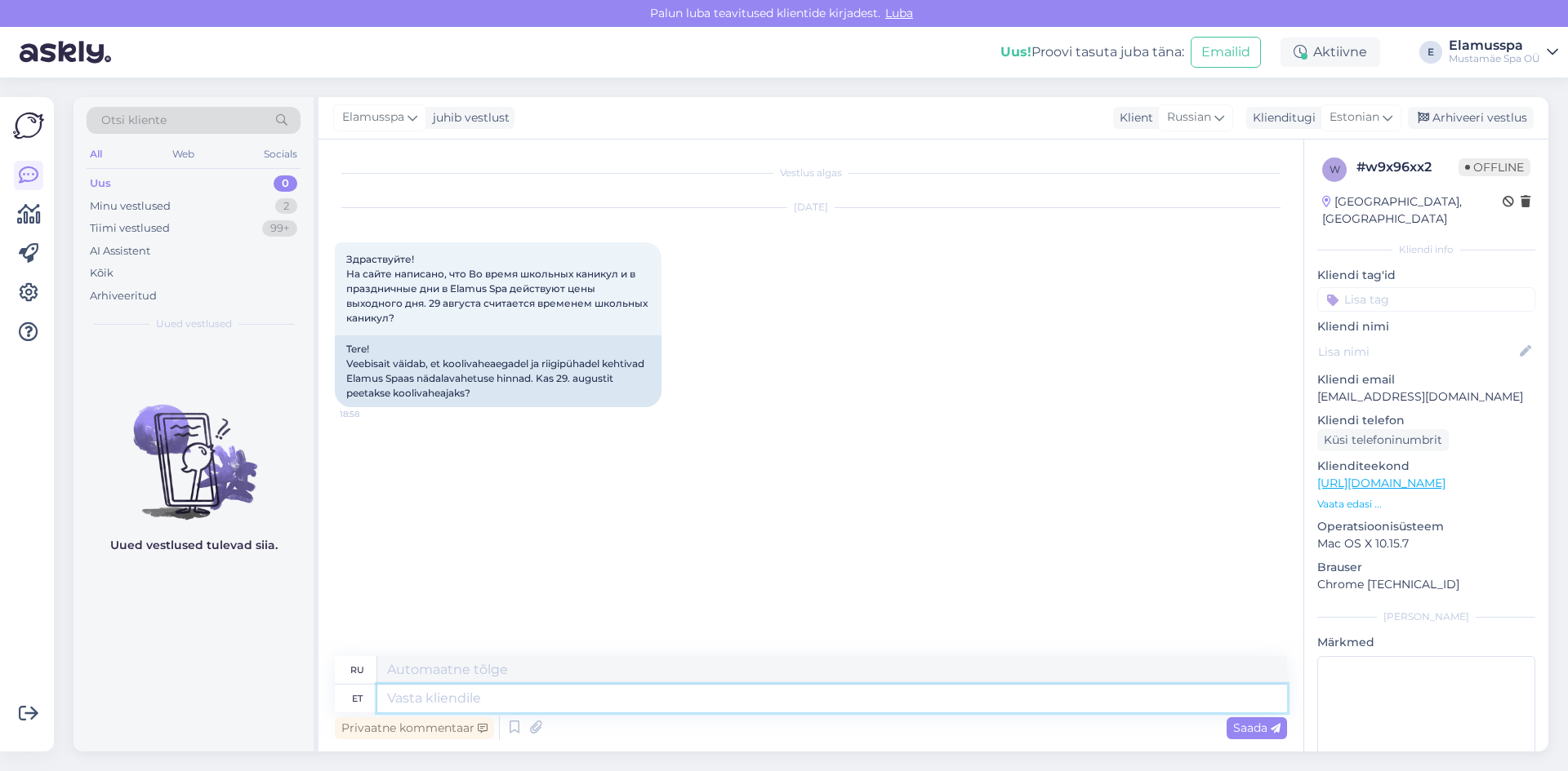
click at [689, 705] on textarea at bounding box center [832, 698] width 910 height 28
type textarea "Здравствуй"
type textarea "Привет"
type textarea "Здравствуйте, н"
type textarea "Привет,"
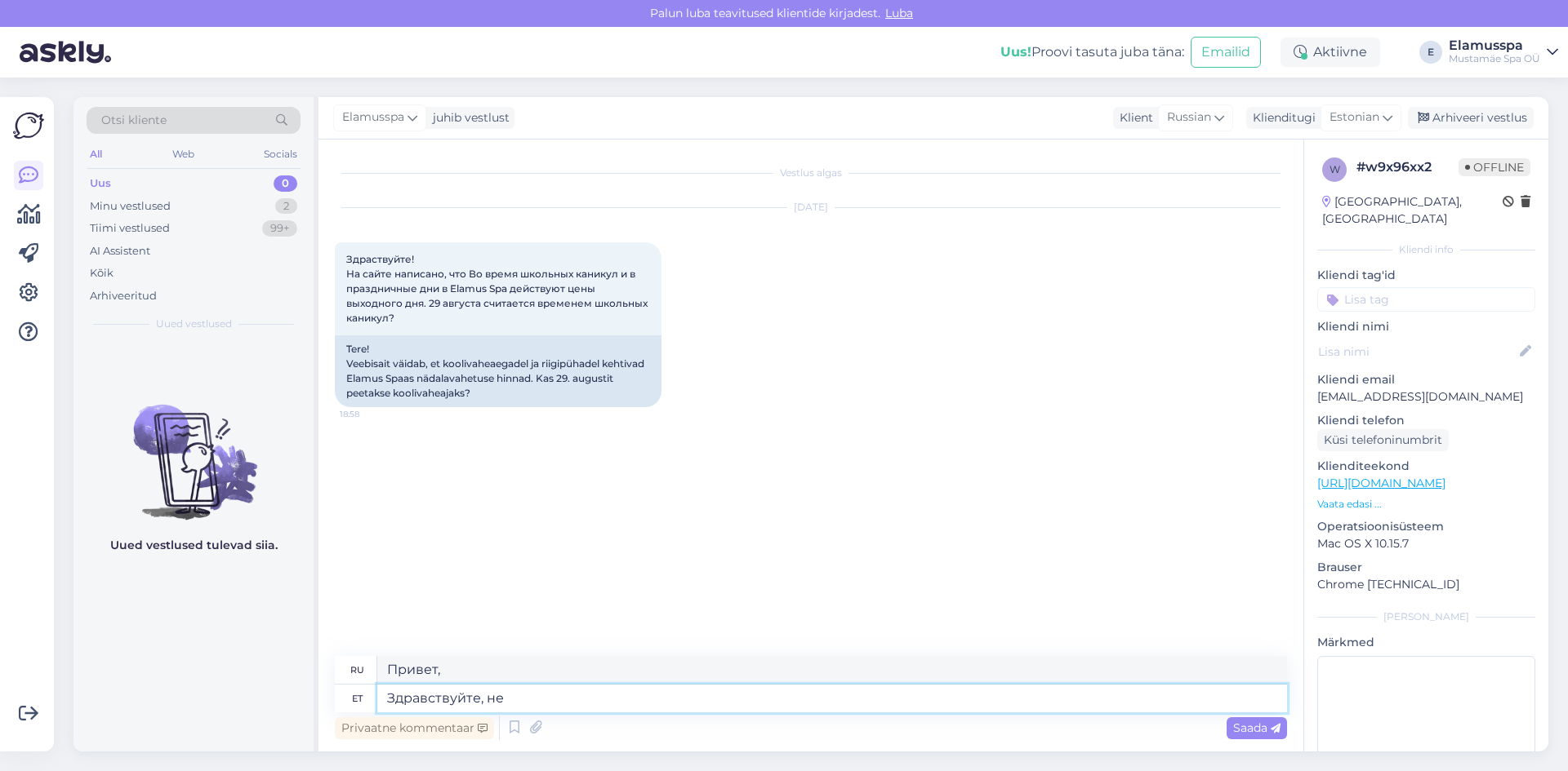
type textarea "Здравствуйте, нет"
type textarea "Привет, нет."
click at [481, 703] on textarea "Здравствуйте, нет" at bounding box center [832, 698] width 910 height 28
type textarea "Здравствуйте, нет"
drag, startPoint x: 536, startPoint y: 658, endPoint x: 157, endPoint y: 643, distance: 379.3
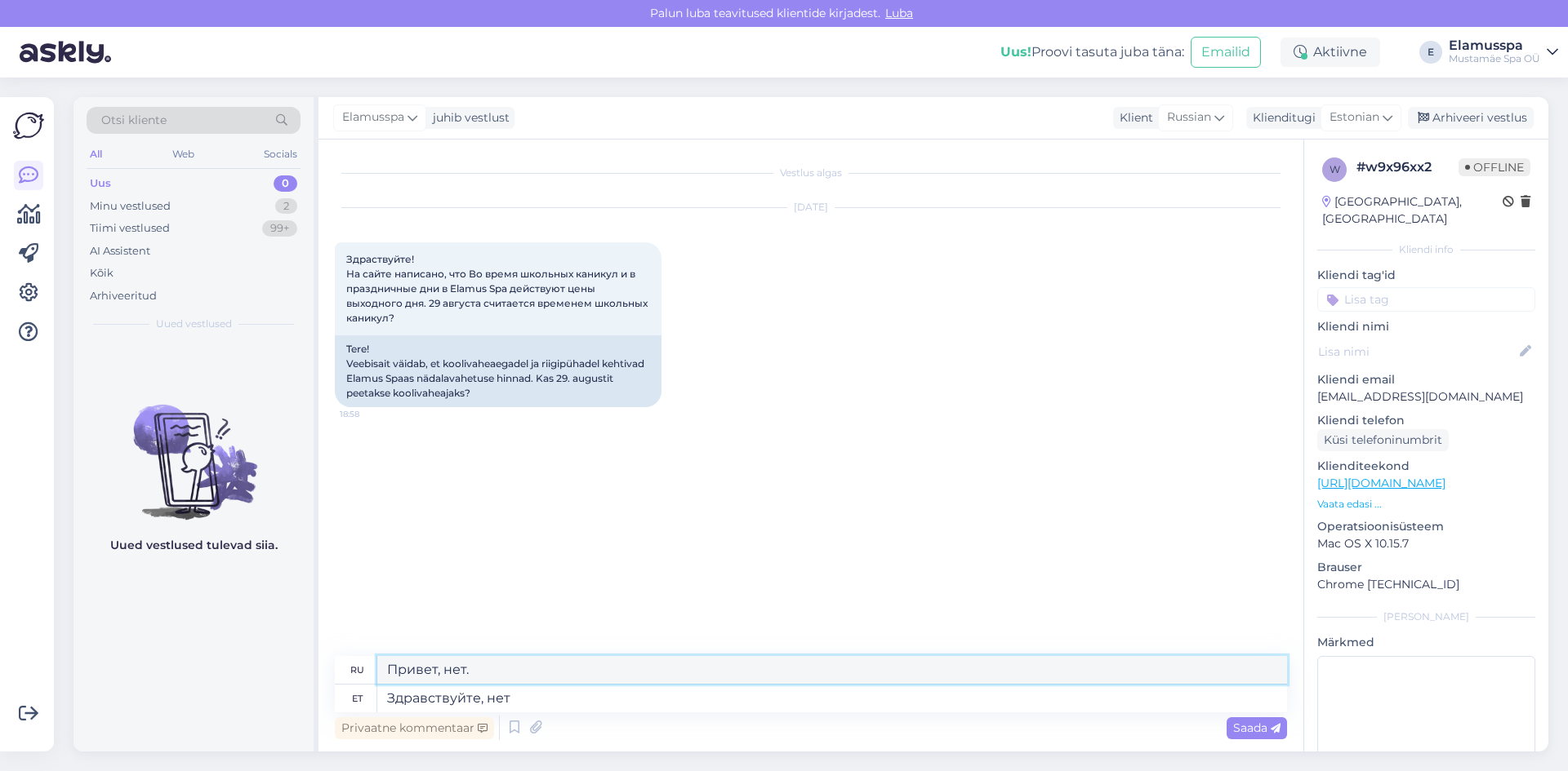
click at [0, 613] on div "Võimalused Veendu, et Askly loob sulle väärtust. Sulge Ühenda FB ja IG sõnumid …" at bounding box center [784, 425] width 1568 height 694
paste textarea "дравствуйте, нет"
type textarea "Здравствуйте, нет"
click at [1270, 723] on span "Saada" at bounding box center [1256, 728] width 48 height 15
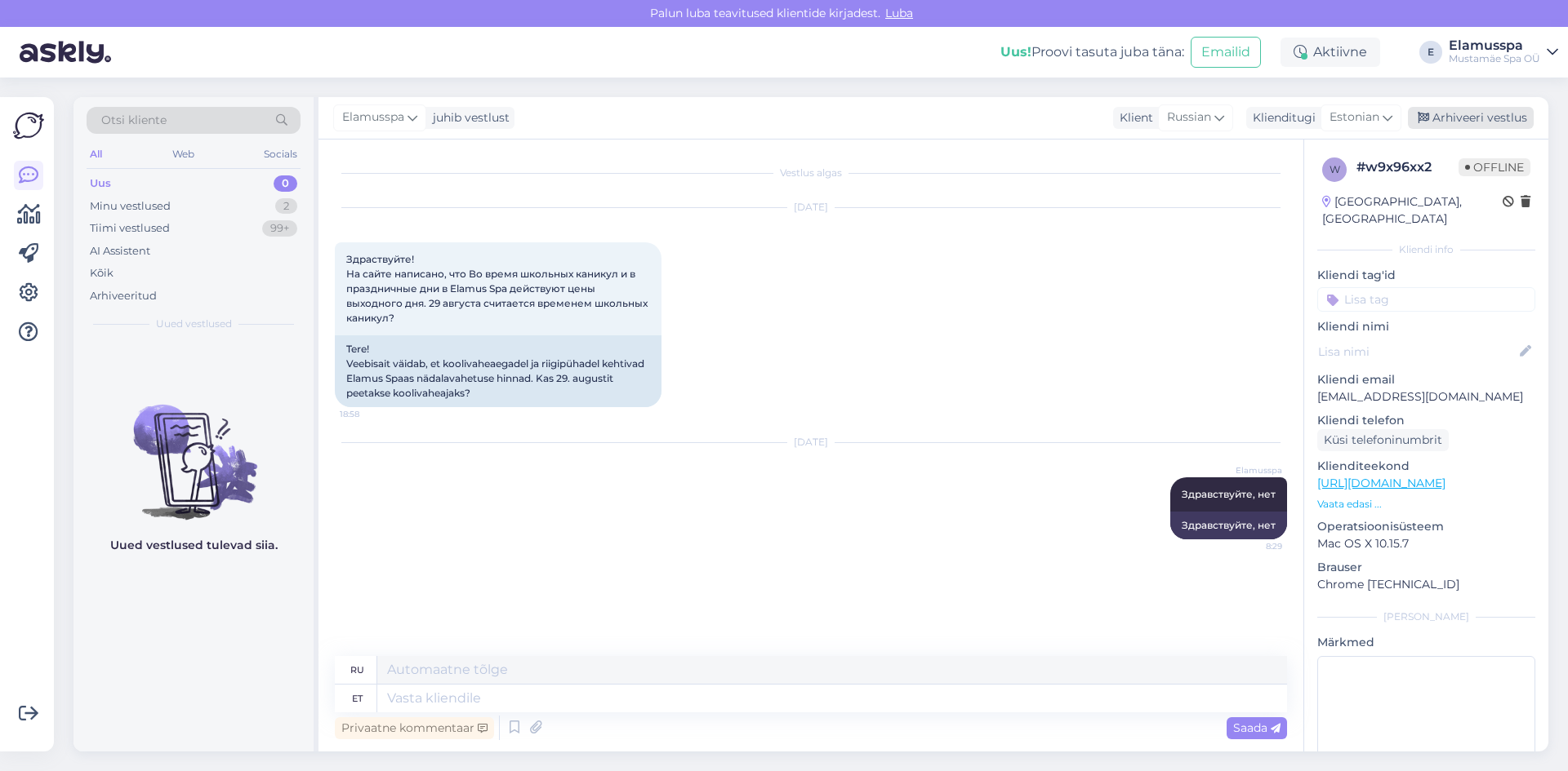
click at [1475, 127] on div "Arhiveeri vestlus" at bounding box center [1471, 118] width 126 height 22
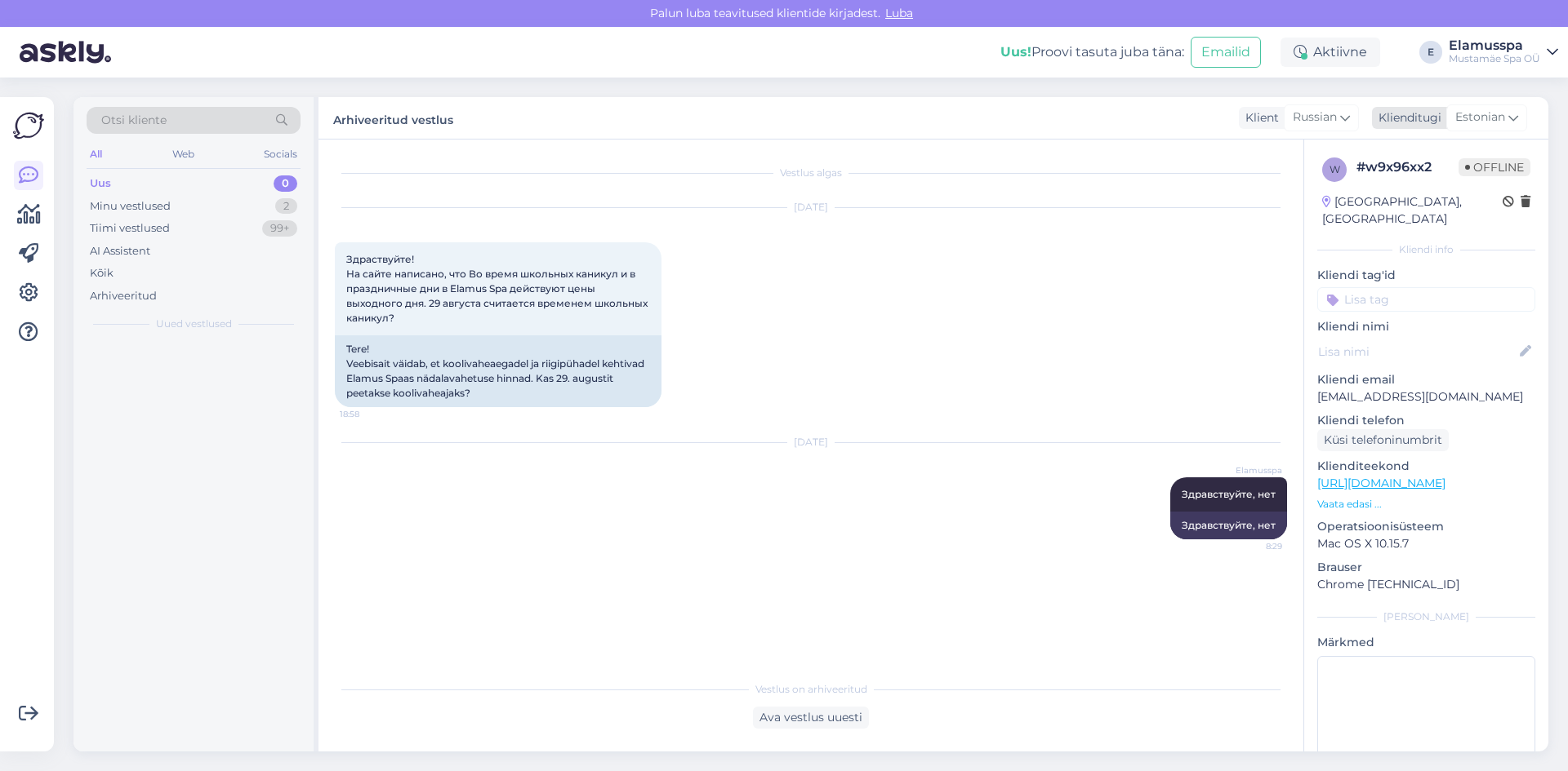
click at [1480, 121] on span "Estonian" at bounding box center [1481, 117] width 50 height 18
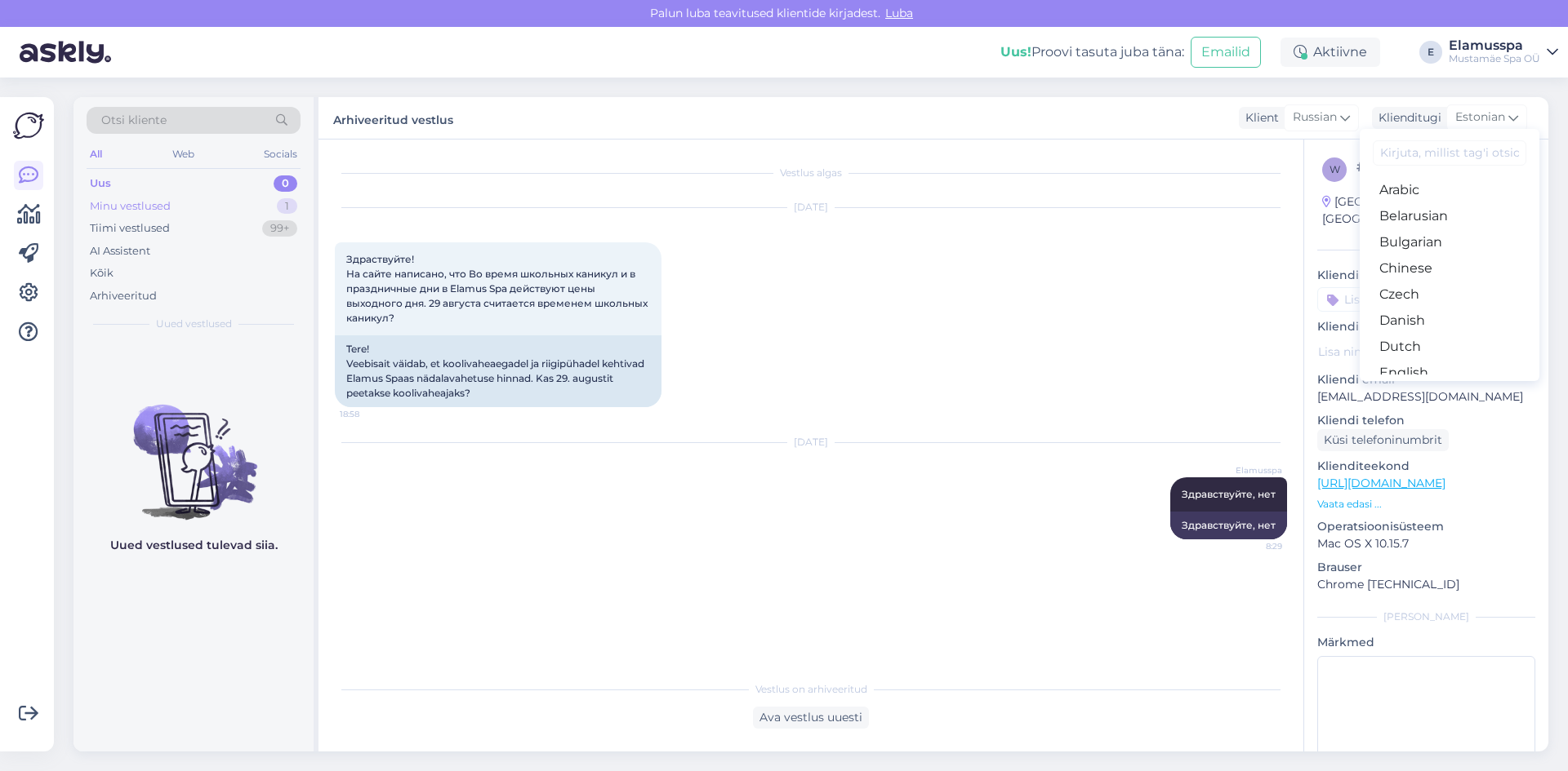
click at [246, 196] on div "Minu vestlused 1" at bounding box center [194, 206] width 214 height 22
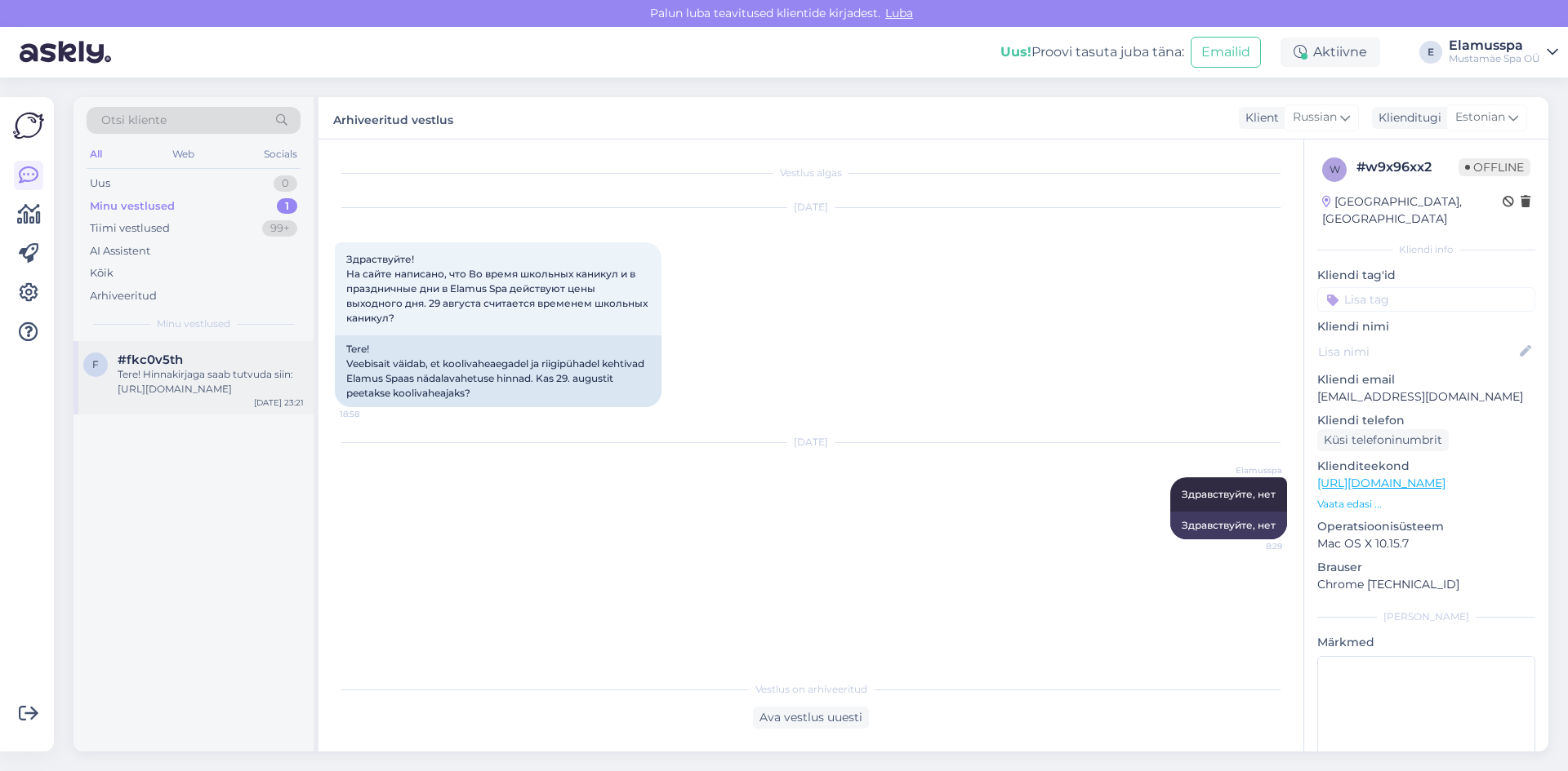
click at [199, 366] on div "#fkc0v5th" at bounding box center [211, 359] width 187 height 15
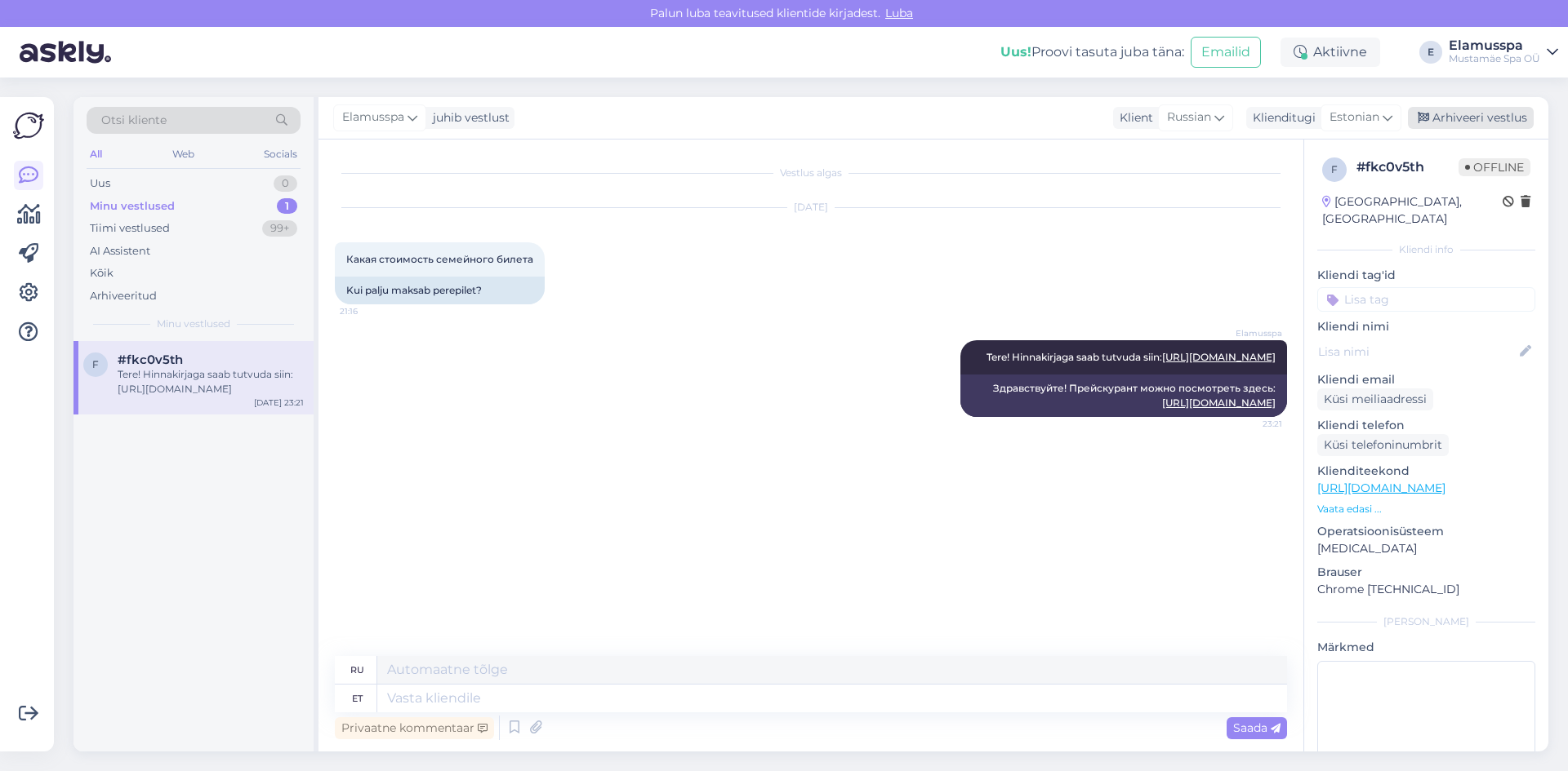
click at [1442, 118] on div "Arhiveeri vestlus" at bounding box center [1471, 118] width 126 height 22
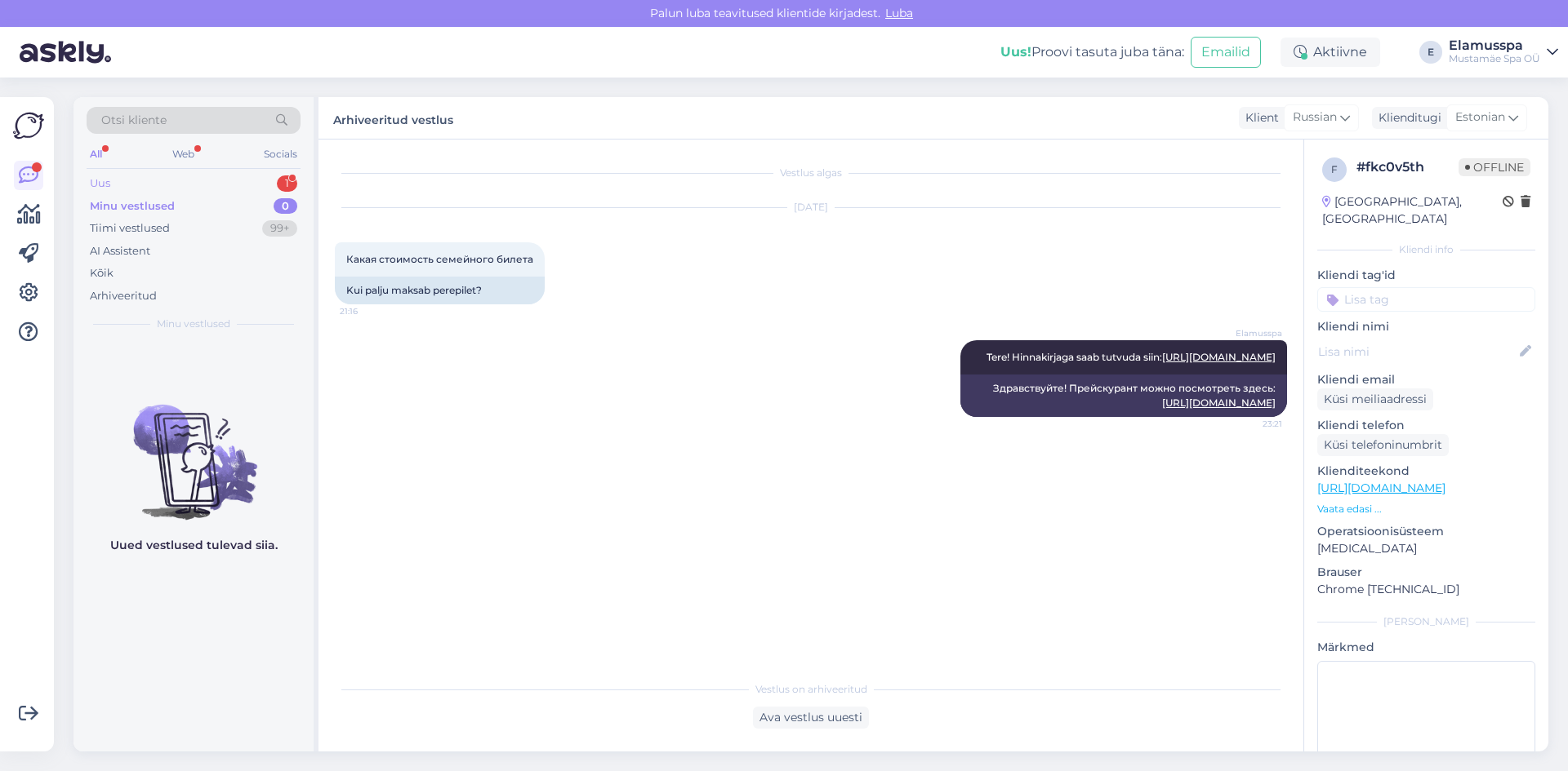
click at [269, 186] on div "Uus 1" at bounding box center [194, 183] width 214 height 22
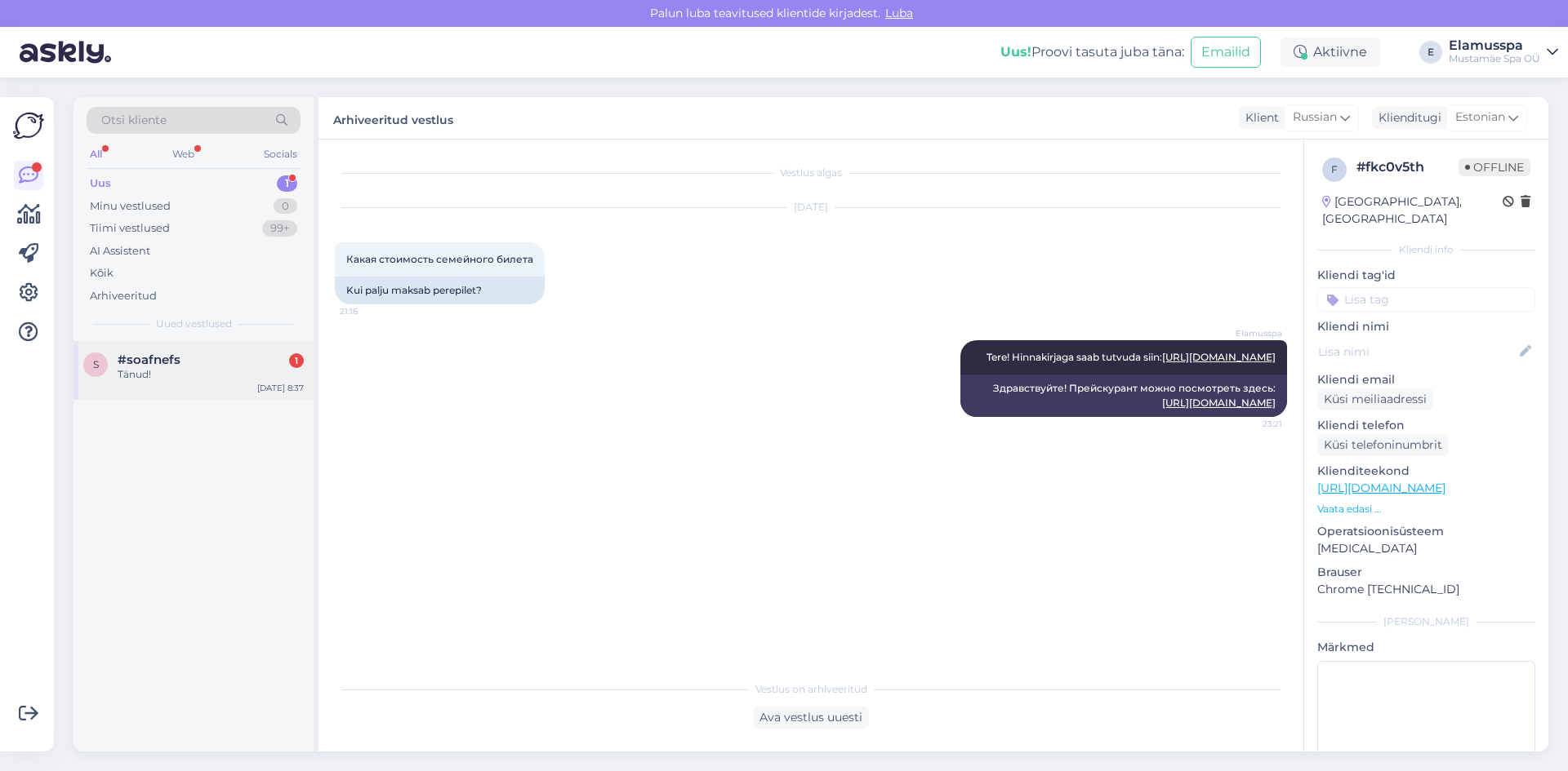
click at [197, 377] on div "Tänud!" at bounding box center [211, 374] width 187 height 15
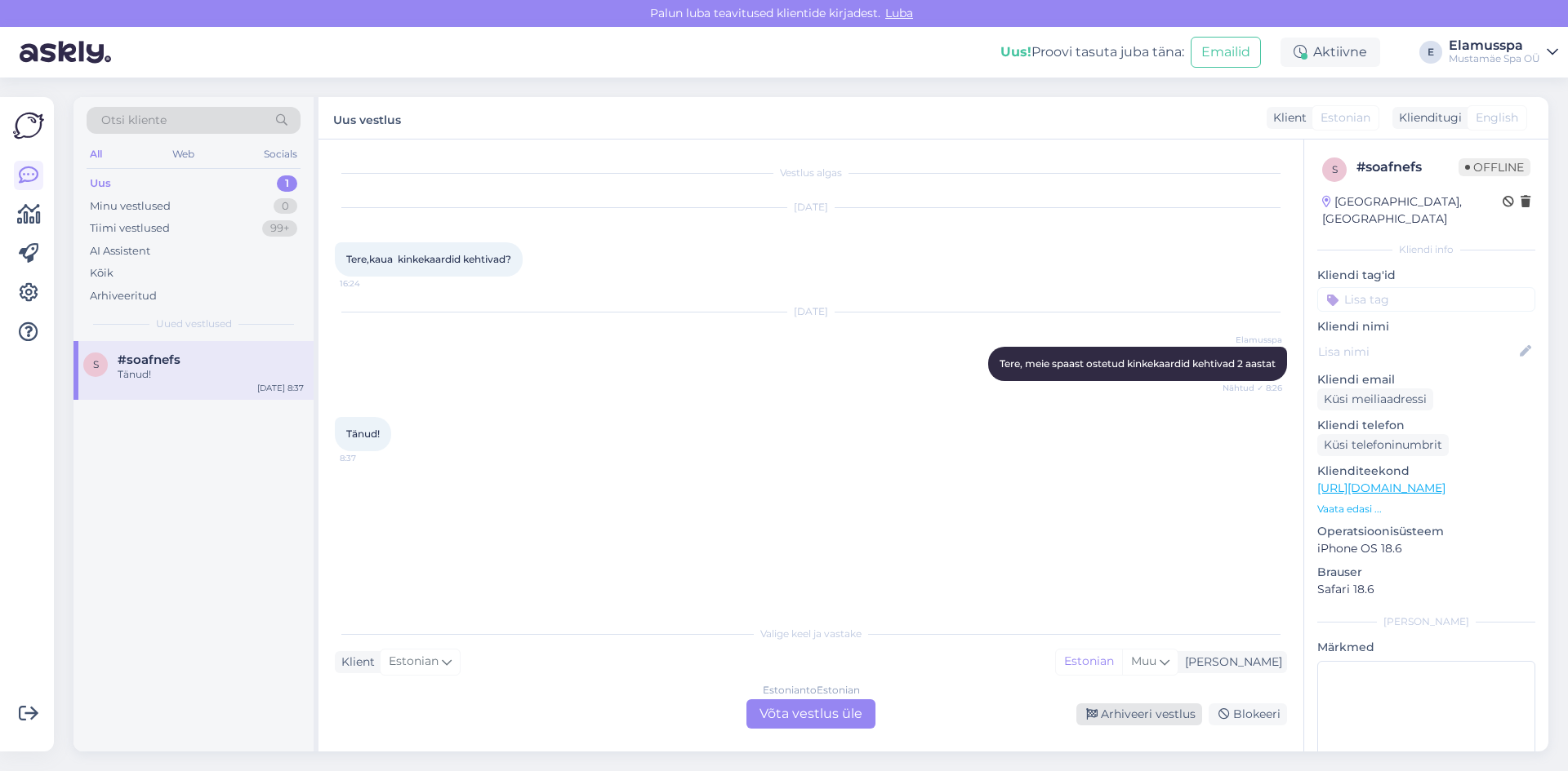
click at [1146, 716] on div "Arhiveeri vestlus" at bounding box center [1139, 715] width 126 height 22
